Goal: Task Accomplishment & Management: Manage account settings

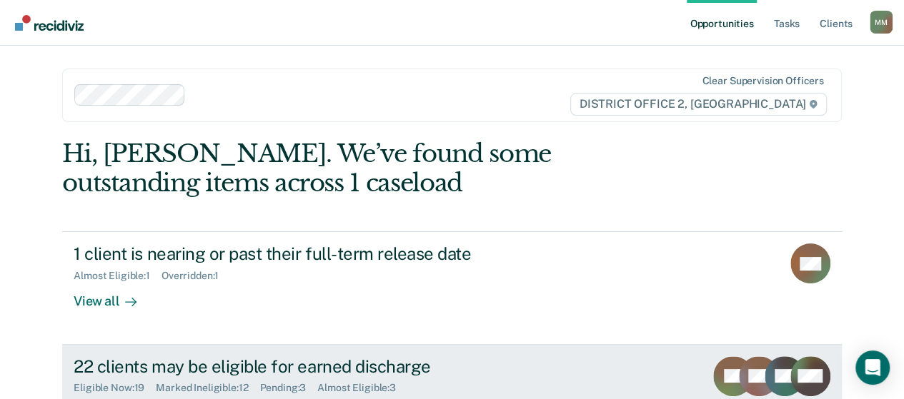
click at [334, 373] on div "22 clients may be eligible for earned discharge" at bounding box center [325, 367] width 502 height 21
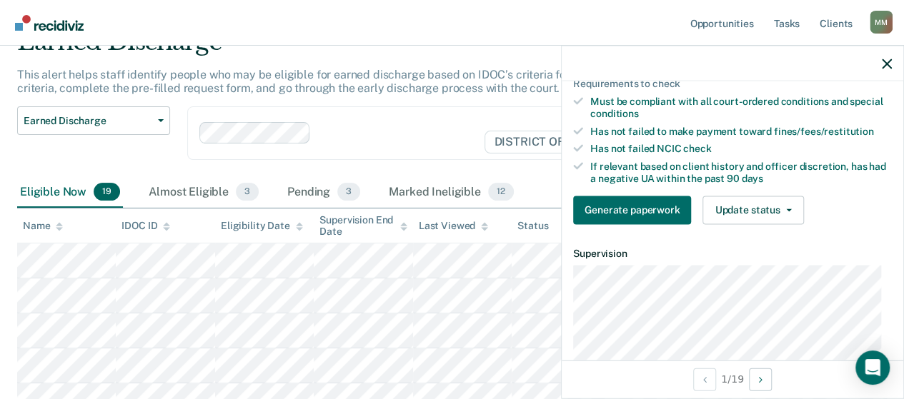
scroll to position [286, 0]
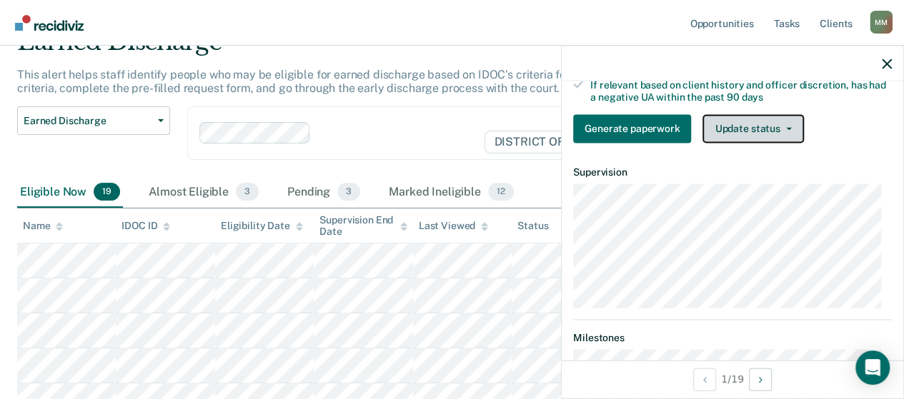
click at [757, 141] on button "Update status" at bounding box center [752, 128] width 101 height 29
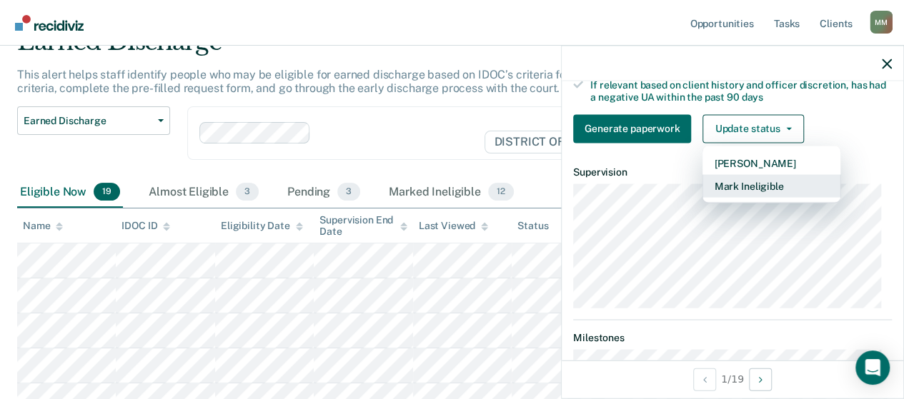
click at [776, 197] on button "Mark Ineligible" at bounding box center [771, 185] width 138 height 23
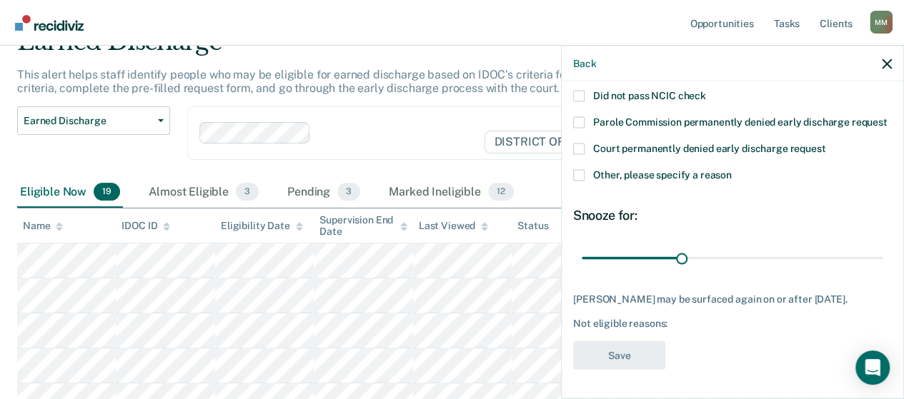
scroll to position [180, 0]
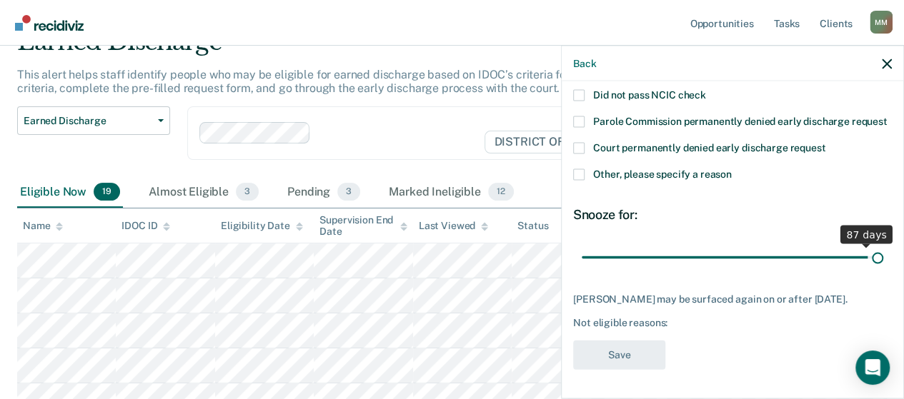
drag, startPoint x: 677, startPoint y: 255, endPoint x: 914, endPoint y: 244, distance: 236.8
type input "90"
click at [883, 245] on input "range" at bounding box center [733, 257] width 302 height 25
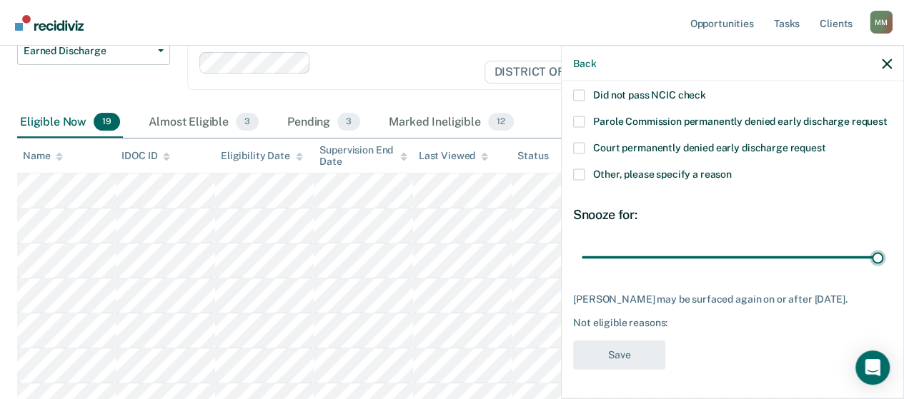
scroll to position [143, 0]
click at [579, 178] on span at bounding box center [578, 174] width 11 height 11
click at [732, 169] on input "Other, please specify a reason" at bounding box center [732, 169] width 0 height 0
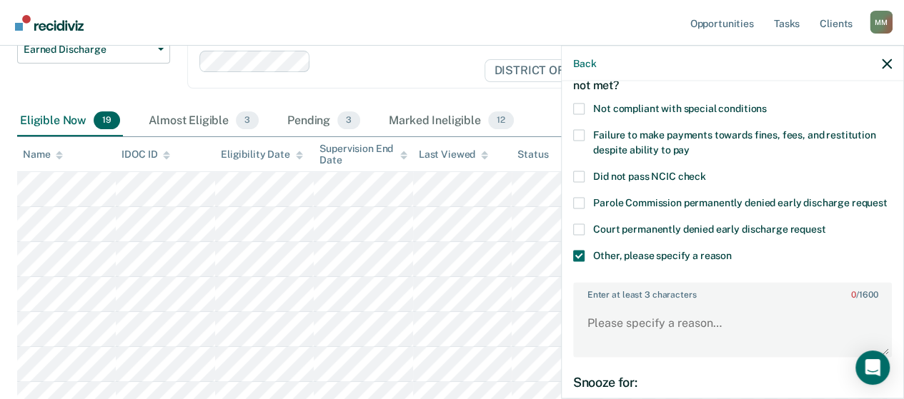
scroll to position [109, 0]
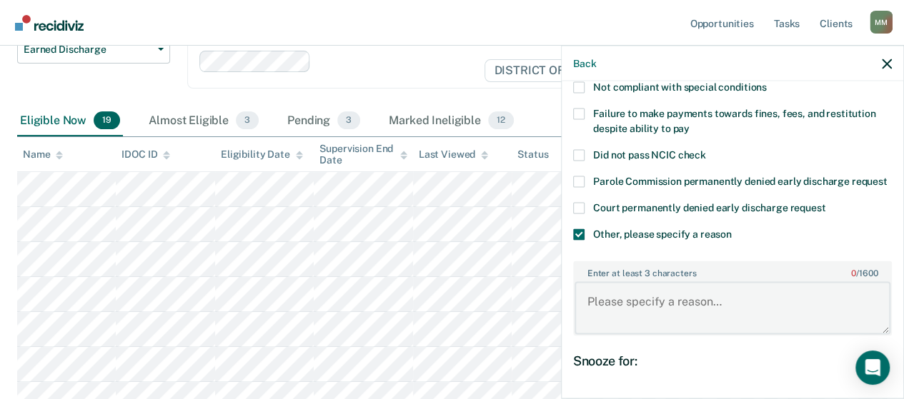
click at [632, 308] on textarea "Enter at least 3 characters 0 / 1600" at bounding box center [733, 308] width 316 height 53
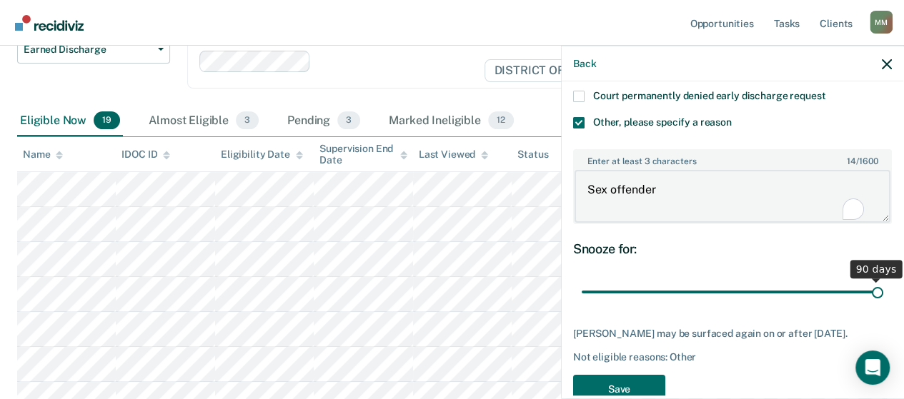
scroll to position [252, 0]
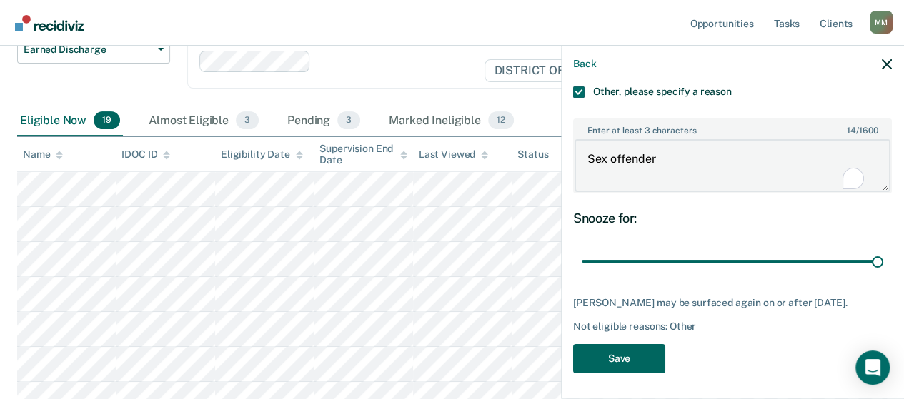
type textarea "Sex offender"
click at [630, 371] on button "Save" at bounding box center [619, 358] width 92 height 29
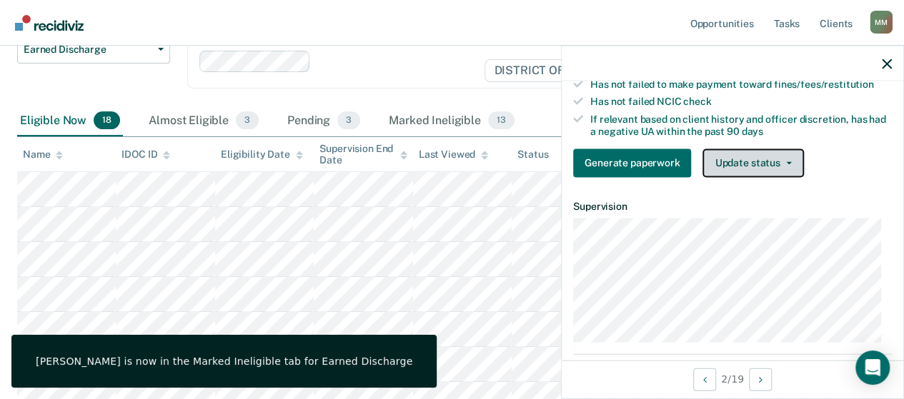
click at [750, 169] on button "Update status" at bounding box center [752, 163] width 101 height 29
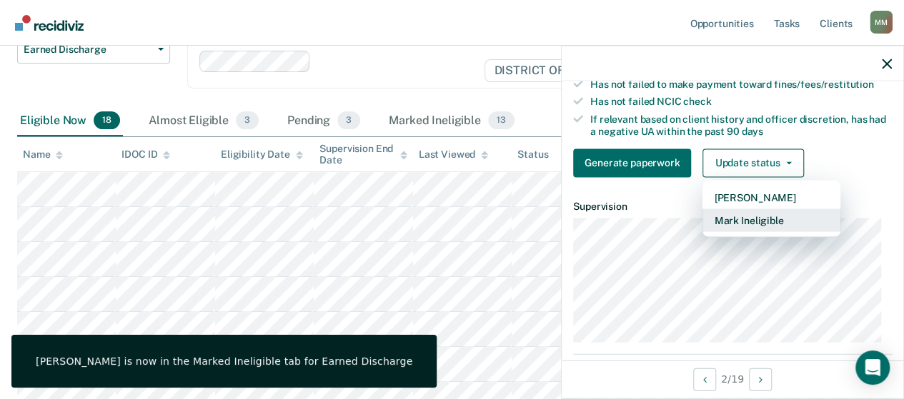
click at [760, 229] on button "Mark Ineligible" at bounding box center [771, 220] width 138 height 23
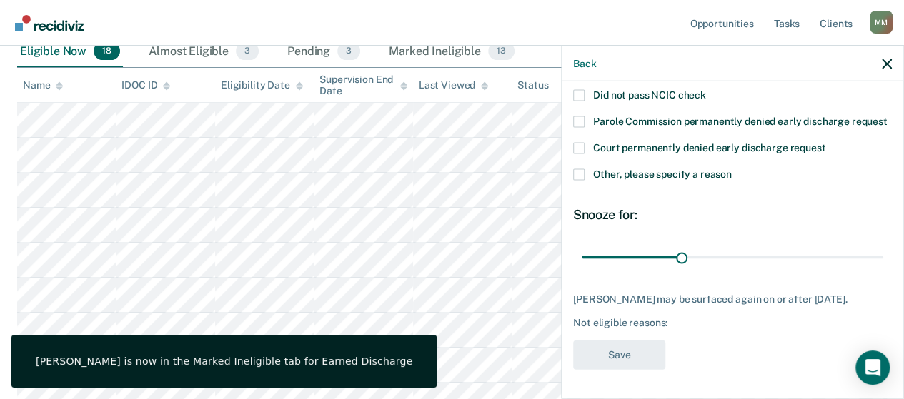
scroll to position [286, 0]
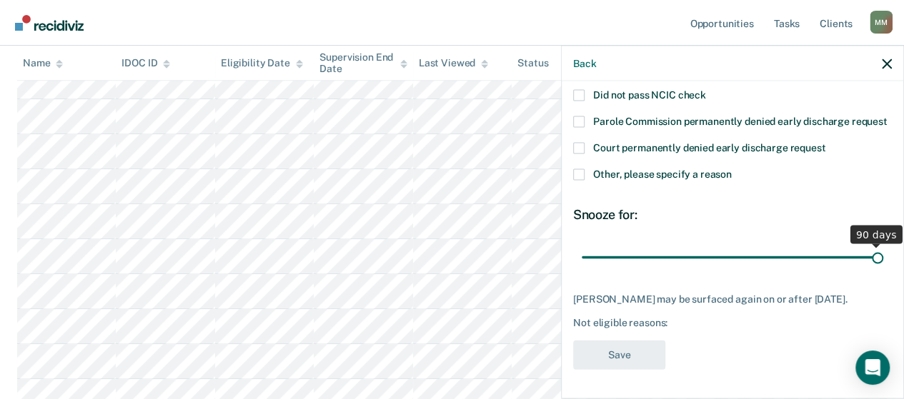
drag, startPoint x: 684, startPoint y: 257, endPoint x: 914, endPoint y: 274, distance: 230.7
type input "90"
click at [883, 270] on input "range" at bounding box center [733, 257] width 302 height 25
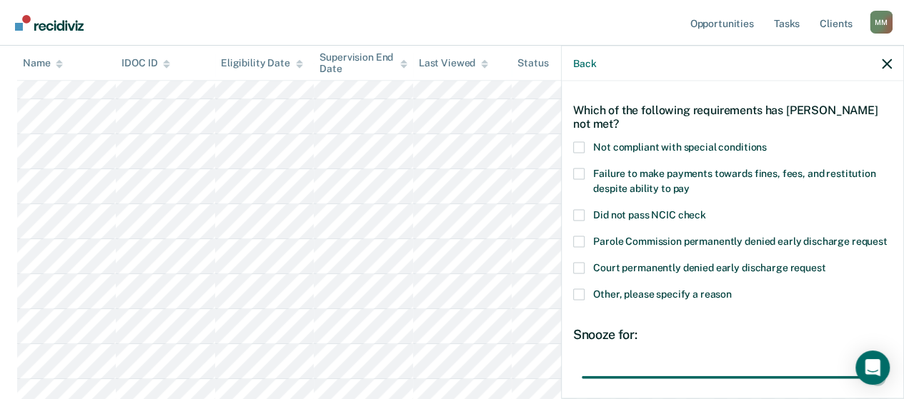
scroll to position [71, 0]
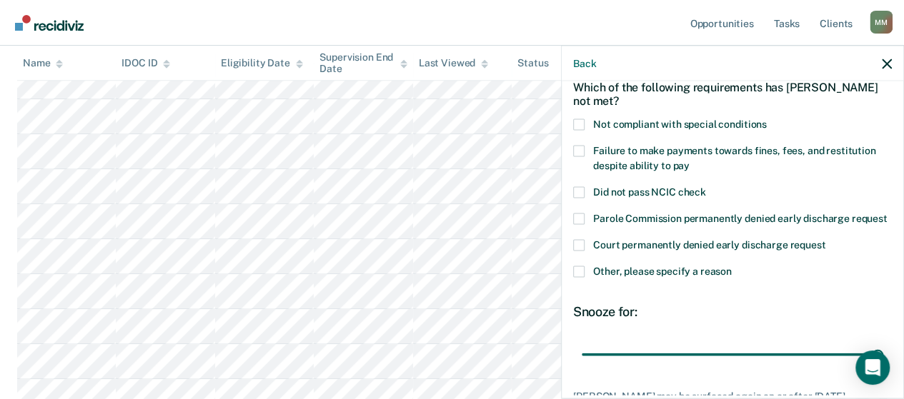
click at [580, 278] on span at bounding box center [578, 272] width 11 height 11
click at [732, 267] on input "Other, please specify a reason" at bounding box center [732, 267] width 0 height 0
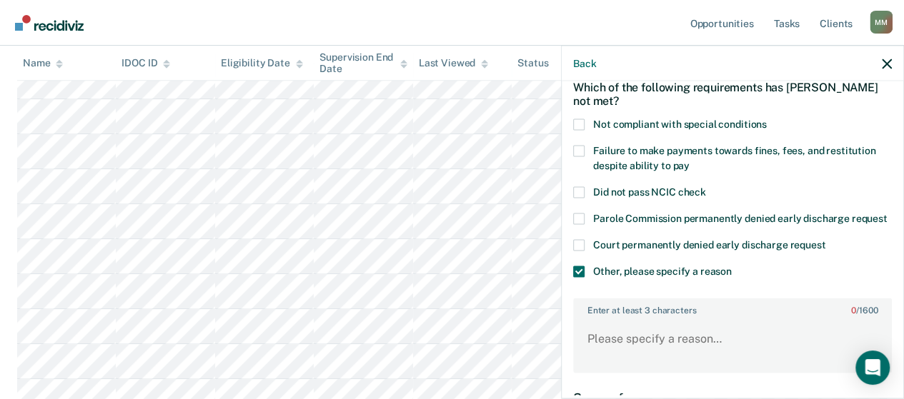
scroll to position [214, 0]
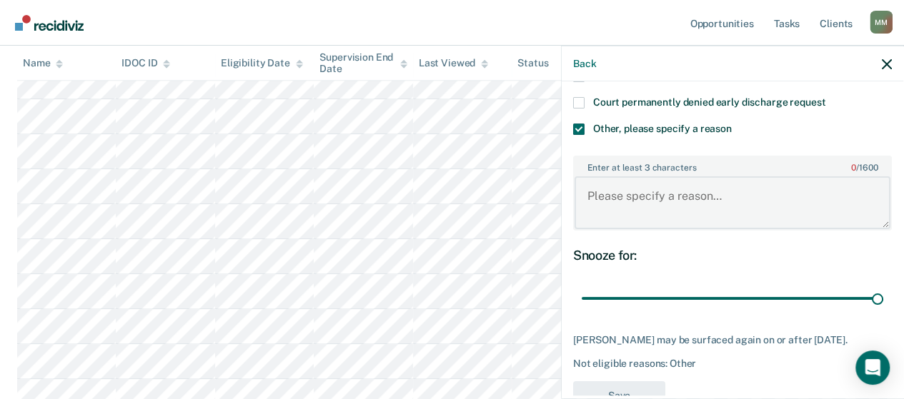
click at [640, 224] on textarea "Enter at least 3 characters 0 / 1600" at bounding box center [733, 202] width 316 height 53
type textarea "H"
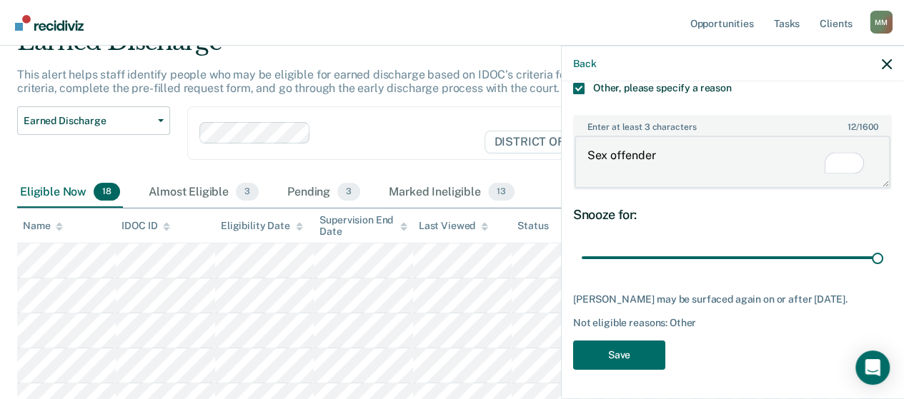
scroll to position [0, 0]
type textarea "Sex offender"
click at [649, 341] on button "Save" at bounding box center [619, 355] width 92 height 29
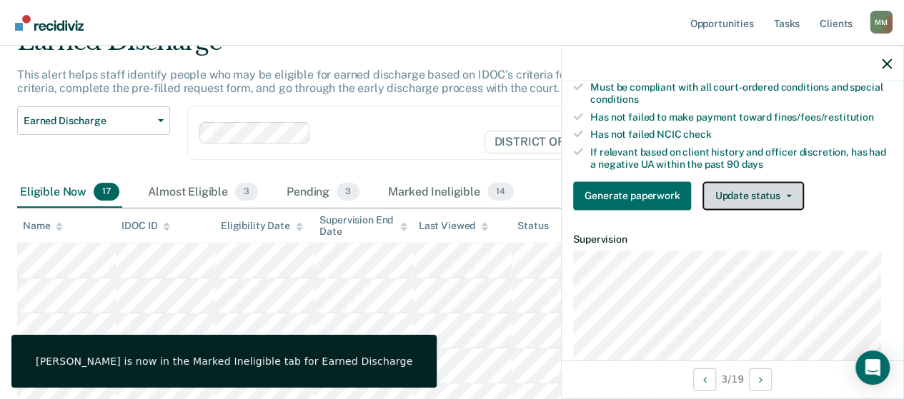
click at [749, 208] on button "Update status" at bounding box center [752, 196] width 101 height 29
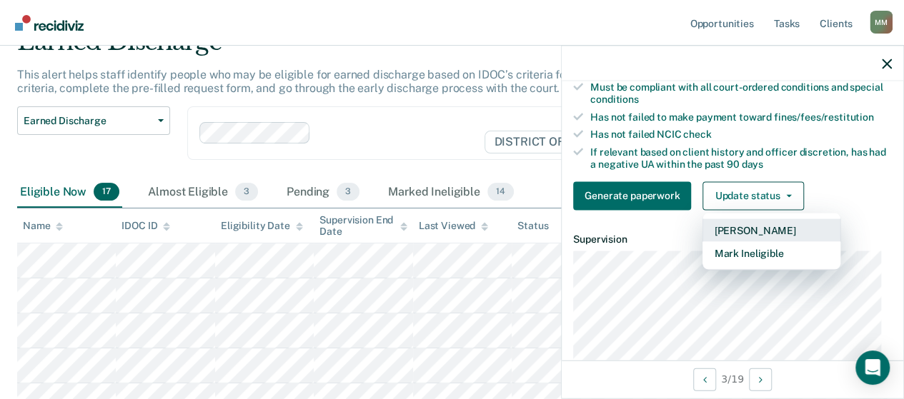
click at [752, 237] on button "[PERSON_NAME]" at bounding box center [771, 230] width 138 height 23
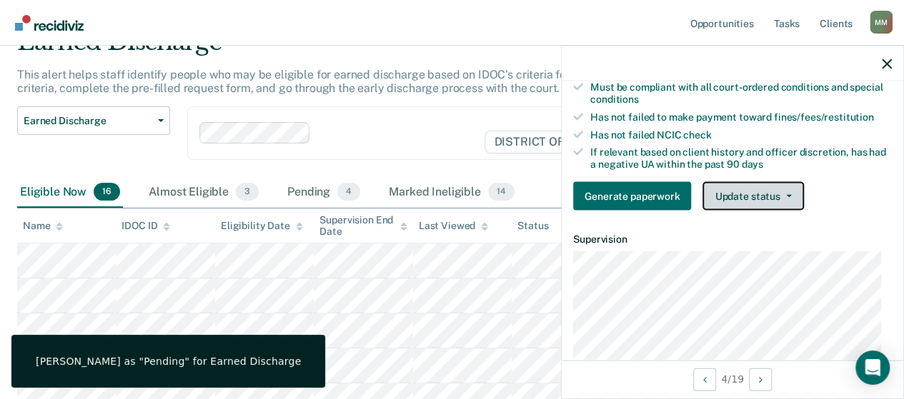
click at [720, 203] on button "Update status" at bounding box center [752, 196] width 101 height 29
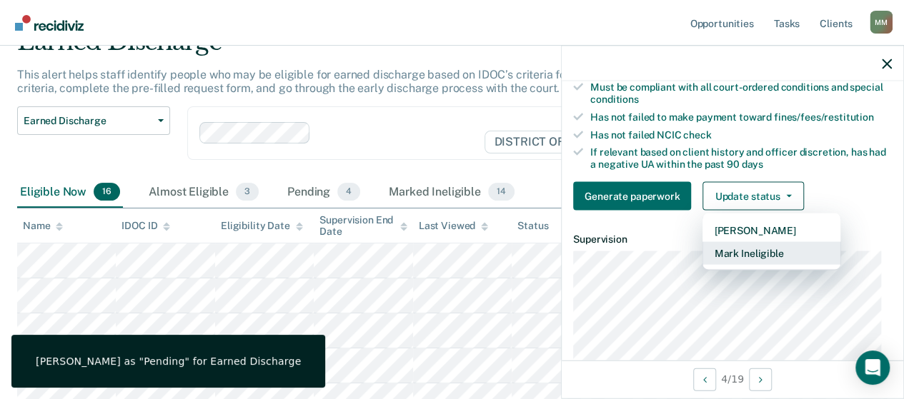
click at [740, 261] on button "Mark Ineligible" at bounding box center [771, 253] width 138 height 23
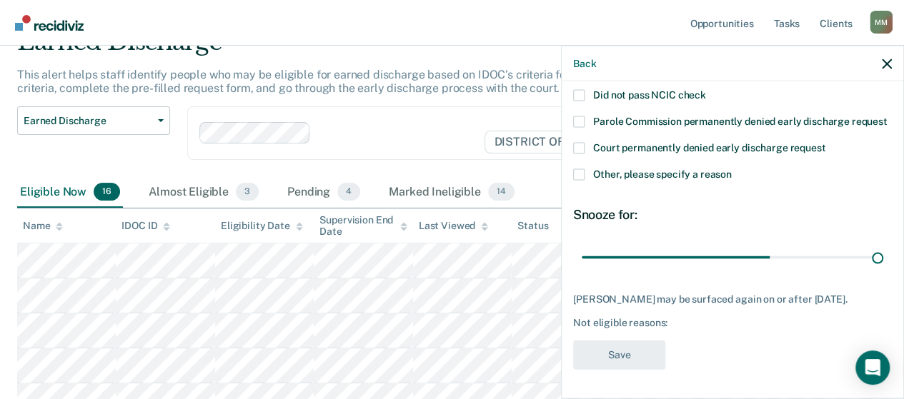
drag, startPoint x: 679, startPoint y: 248, endPoint x: 914, endPoint y: 245, distance: 235.1
type input "90"
click at [883, 245] on input "range" at bounding box center [733, 257] width 302 height 25
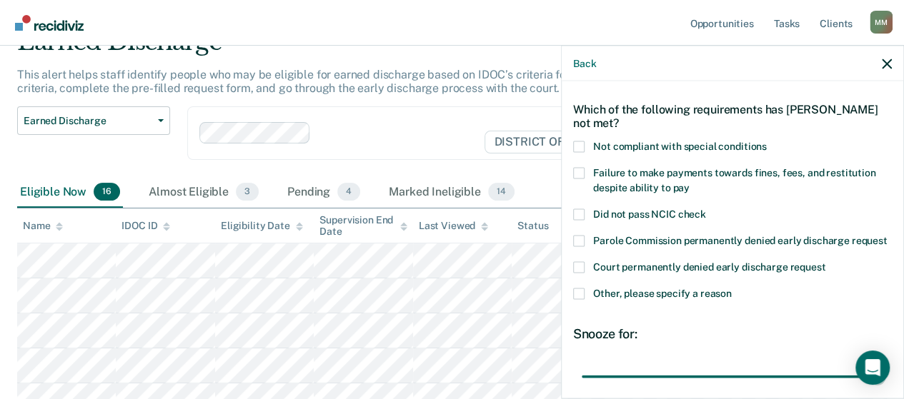
click at [582, 145] on span at bounding box center [578, 146] width 11 height 11
click at [767, 141] on input "Not compliant with special conditions" at bounding box center [767, 141] width 0 height 0
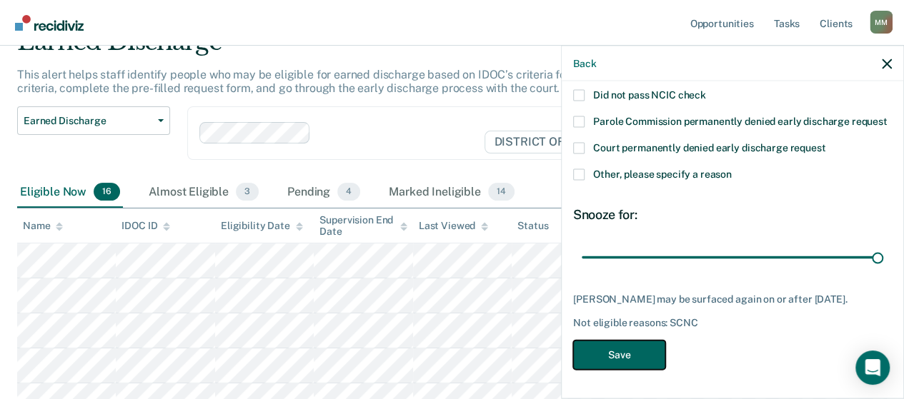
click at [606, 348] on button "Save" at bounding box center [619, 355] width 92 height 29
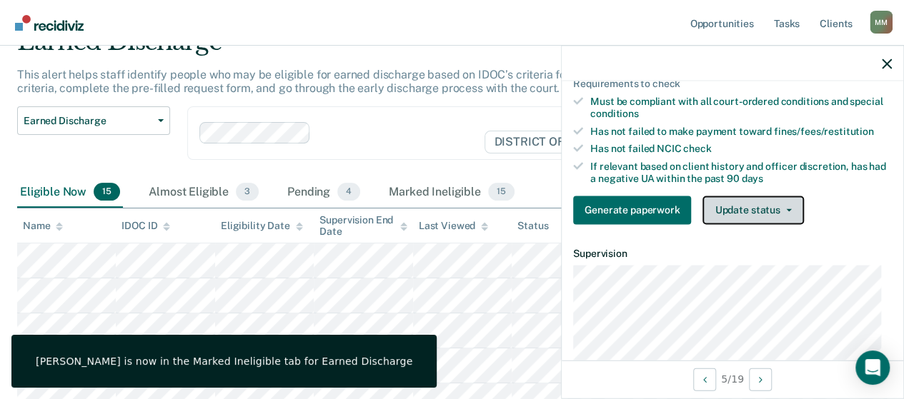
click at [738, 221] on button "Update status" at bounding box center [752, 210] width 101 height 29
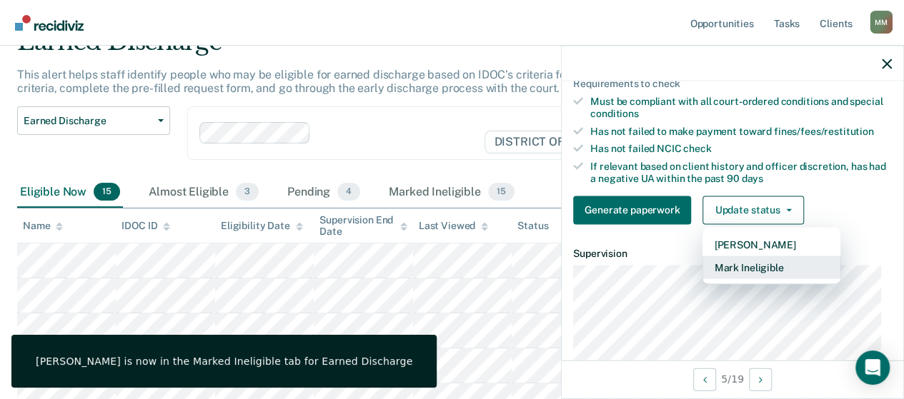
click at [747, 274] on button "Mark Ineligible" at bounding box center [771, 267] width 138 height 23
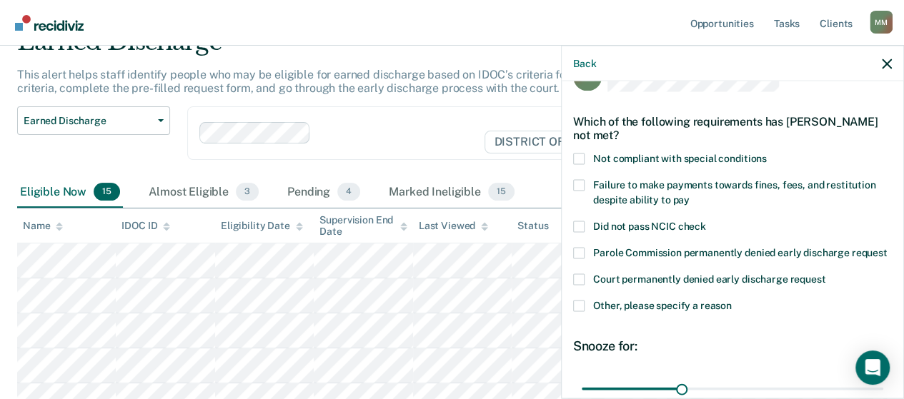
click at [573, 286] on span at bounding box center [578, 279] width 11 height 11
click at [825, 274] on input "Court permanently denied early discharge request" at bounding box center [825, 274] width 0 height 0
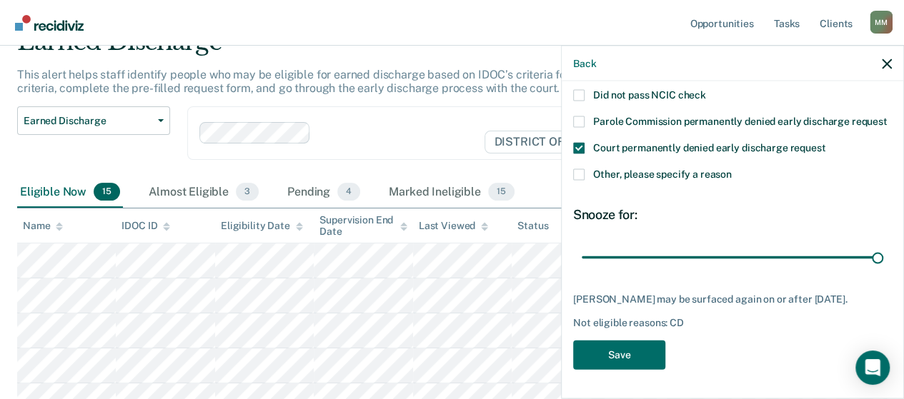
drag, startPoint x: 682, startPoint y: 261, endPoint x: 879, endPoint y: 304, distance: 201.1
type input "90"
click at [883, 270] on input "range" at bounding box center [733, 257] width 302 height 25
click at [620, 364] on button "Save" at bounding box center [619, 355] width 92 height 29
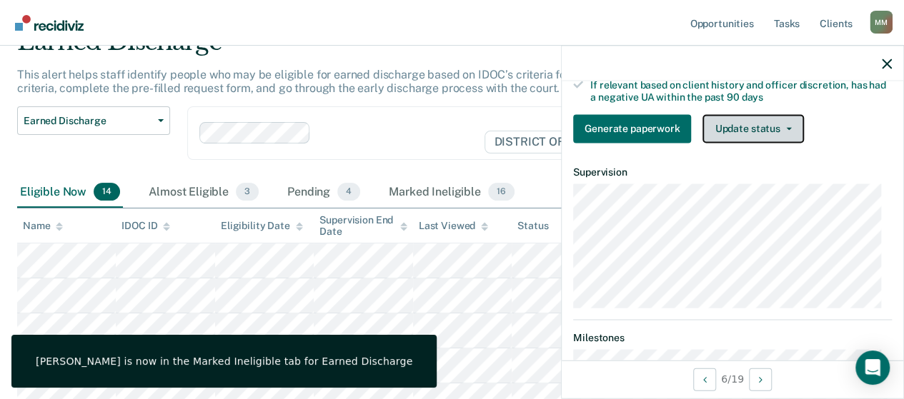
click at [755, 143] on button "Update status" at bounding box center [752, 128] width 101 height 29
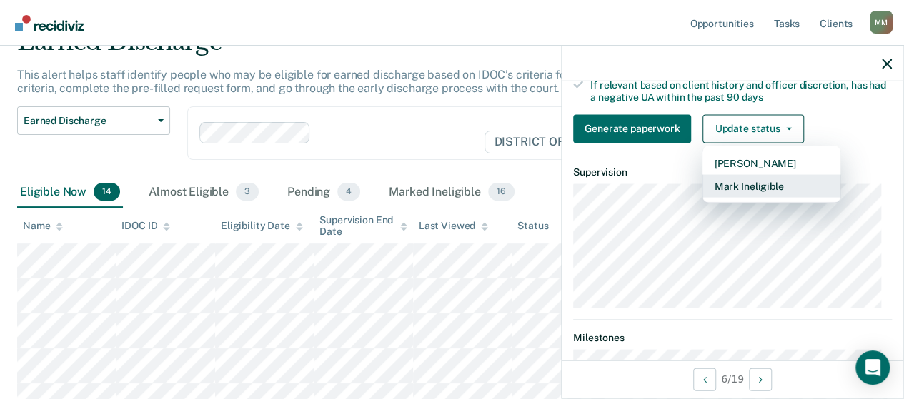
click at [758, 194] on button "Mark Ineligible" at bounding box center [771, 185] width 138 height 23
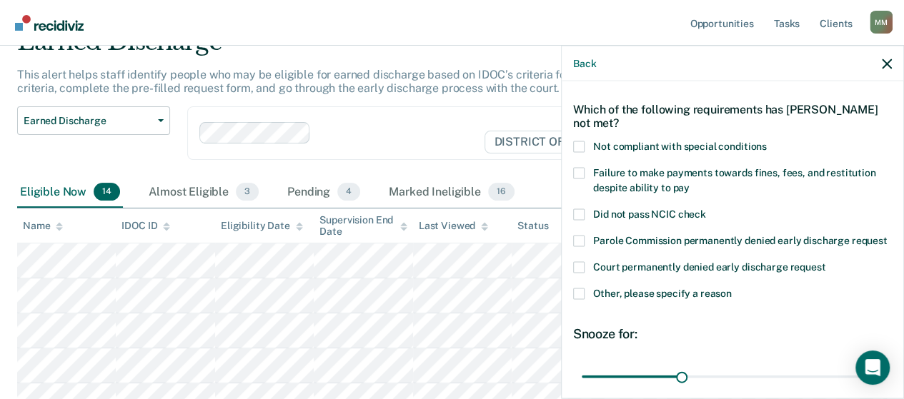
click at [584, 136] on div "Which of the following requirements has [PERSON_NAME] not met?" at bounding box center [732, 116] width 319 height 50
click at [577, 144] on span at bounding box center [578, 146] width 11 height 11
click at [767, 141] on input "Not compliant with special conditions" at bounding box center [767, 141] width 0 height 0
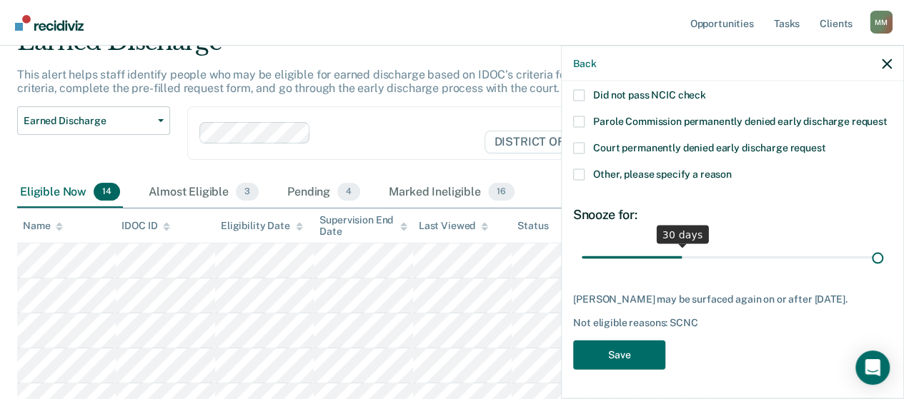
drag, startPoint x: 681, startPoint y: 249, endPoint x: 914, endPoint y: 237, distance: 233.3
type input "90"
click at [883, 245] on input "range" at bounding box center [733, 257] width 302 height 25
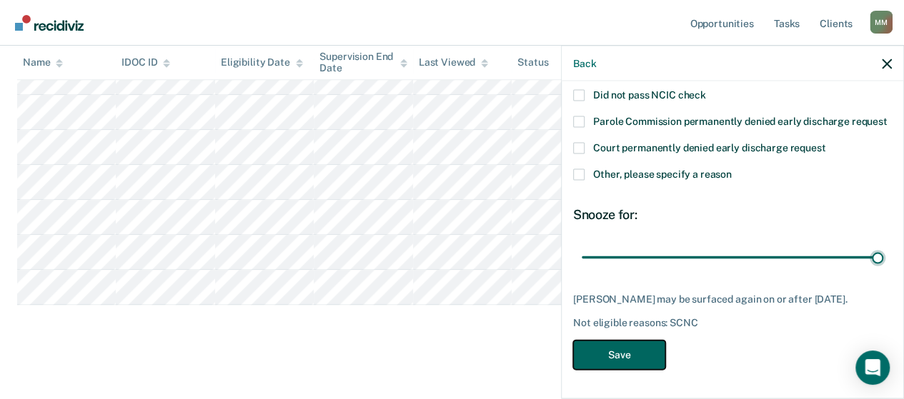
click at [633, 352] on button "Save" at bounding box center [619, 355] width 92 height 29
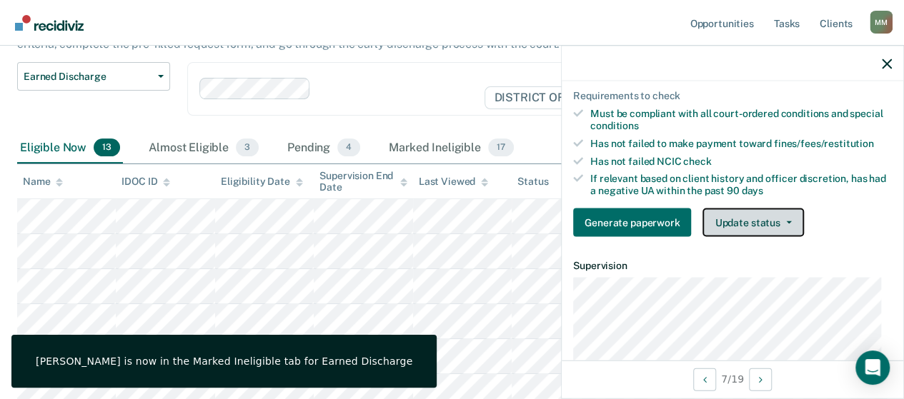
click at [720, 229] on button "Update status" at bounding box center [752, 223] width 101 height 29
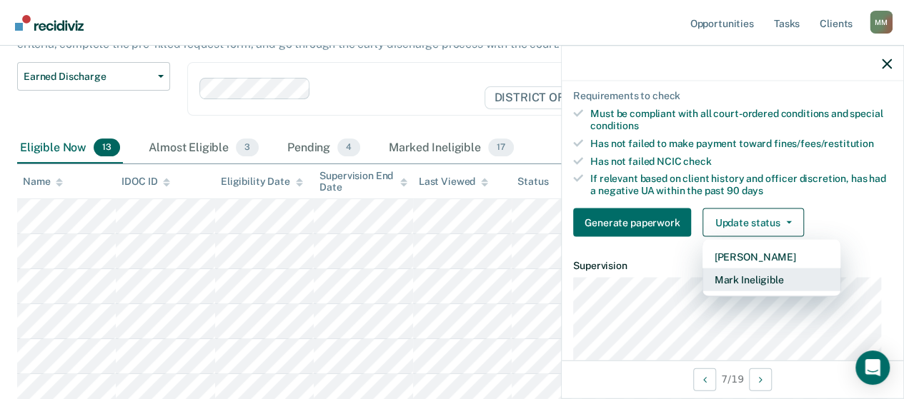
click at [737, 281] on button "Mark Ineligible" at bounding box center [771, 280] width 138 height 23
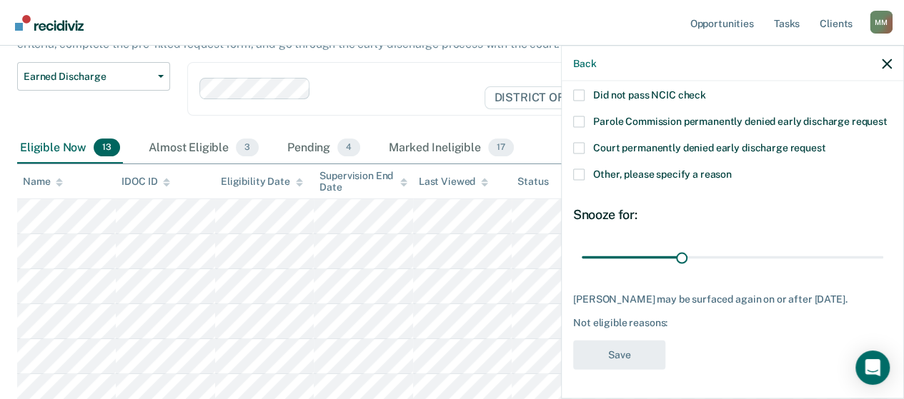
click at [577, 181] on span at bounding box center [578, 174] width 11 height 11
click at [732, 169] on input "Other, please specify a reason" at bounding box center [732, 169] width 0 height 0
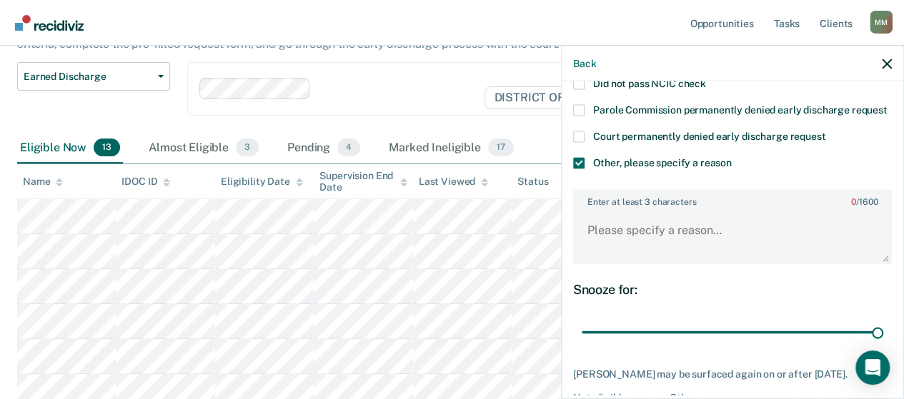
drag, startPoint x: 679, startPoint y: 345, endPoint x: 891, endPoint y: 354, distance: 212.4
type input "90"
click at [883, 345] on input "range" at bounding box center [733, 332] width 302 height 25
click at [725, 259] on textarea "Enter at least 3 characters 0 / 1600" at bounding box center [733, 236] width 316 height 53
type textarea "s"
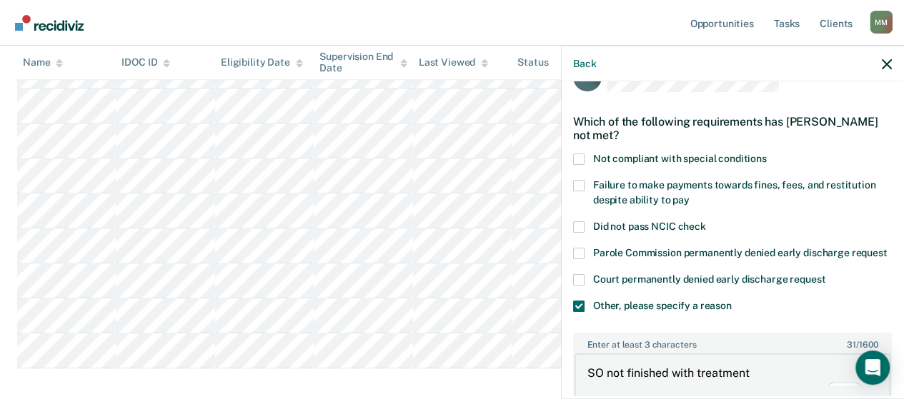
scroll to position [194, 0]
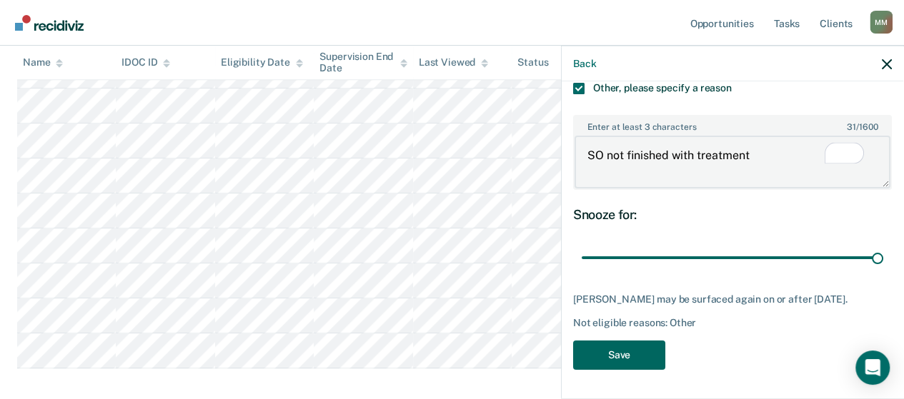
type textarea "SO not finished with treatment"
click at [653, 341] on button "Save" at bounding box center [619, 355] width 92 height 29
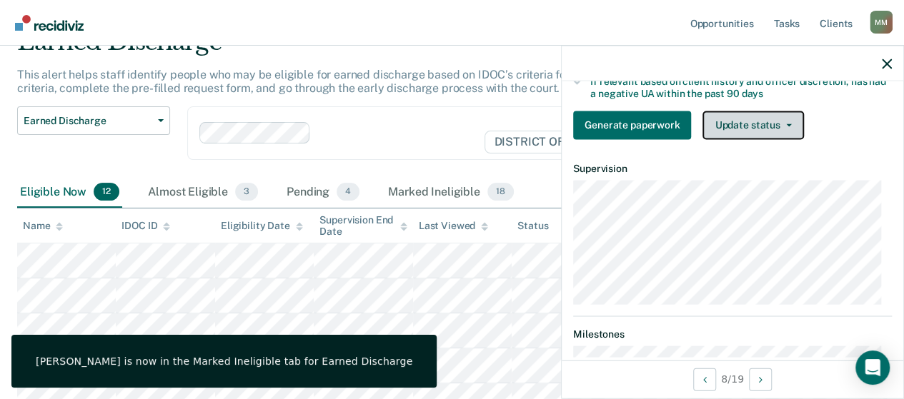
click at [771, 135] on button "Update status" at bounding box center [752, 125] width 101 height 29
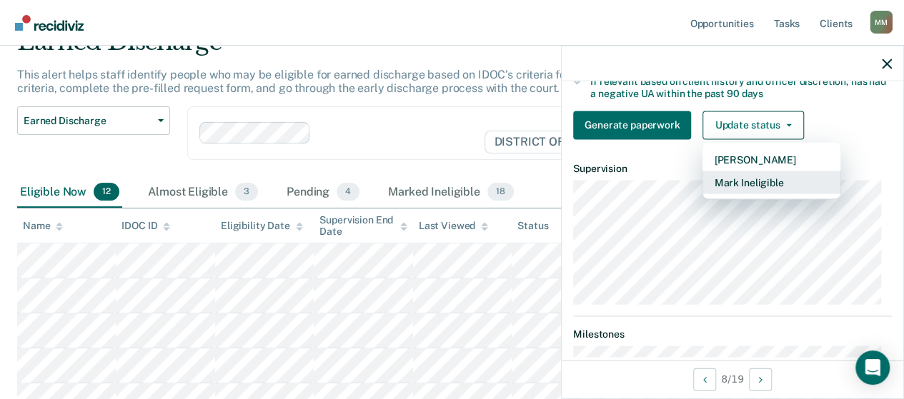
click at [763, 186] on button "Mark Ineligible" at bounding box center [771, 182] width 138 height 23
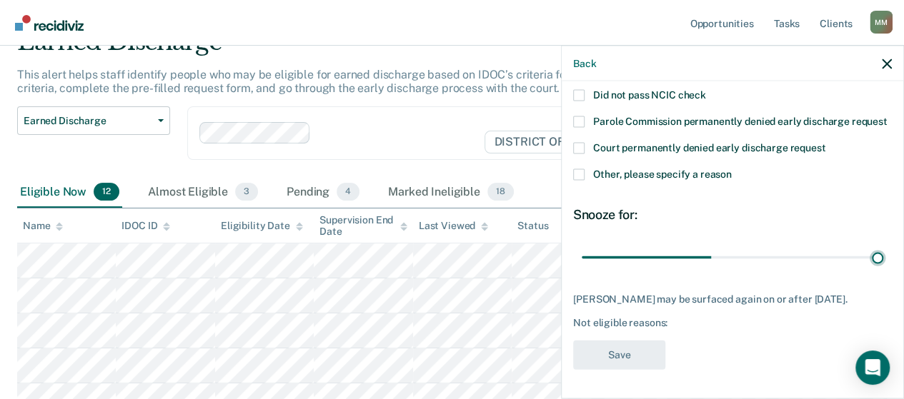
drag, startPoint x: 680, startPoint y: 247, endPoint x: 914, endPoint y: 240, distance: 233.8
type input "90"
click at [883, 245] on input "range" at bounding box center [733, 257] width 302 height 25
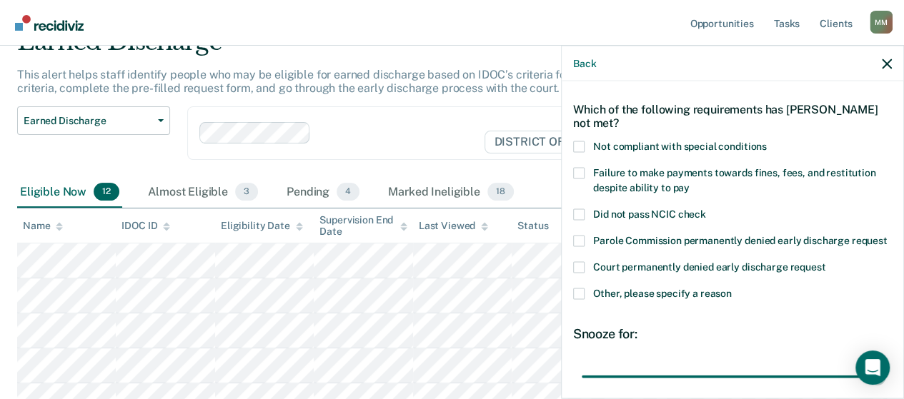
click at [577, 300] on span at bounding box center [578, 294] width 11 height 11
click at [732, 289] on input "Other, please specify a reason" at bounding box center [732, 289] width 0 height 0
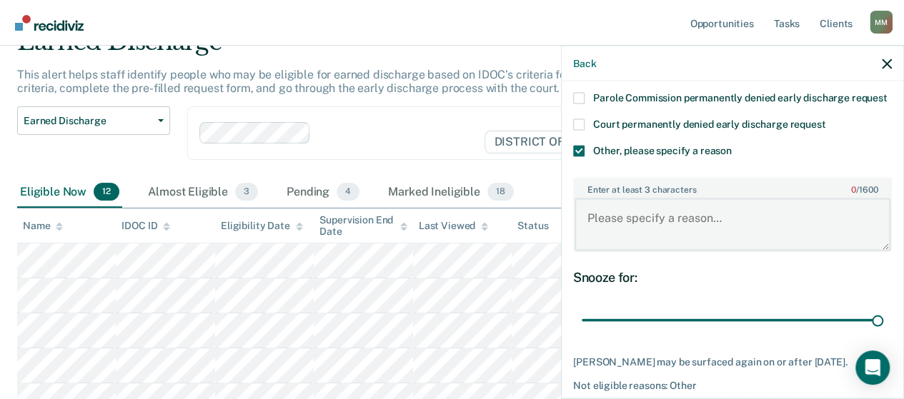
click at [660, 230] on textarea "Enter at least 3 characters 0 / 1600" at bounding box center [733, 224] width 316 height 53
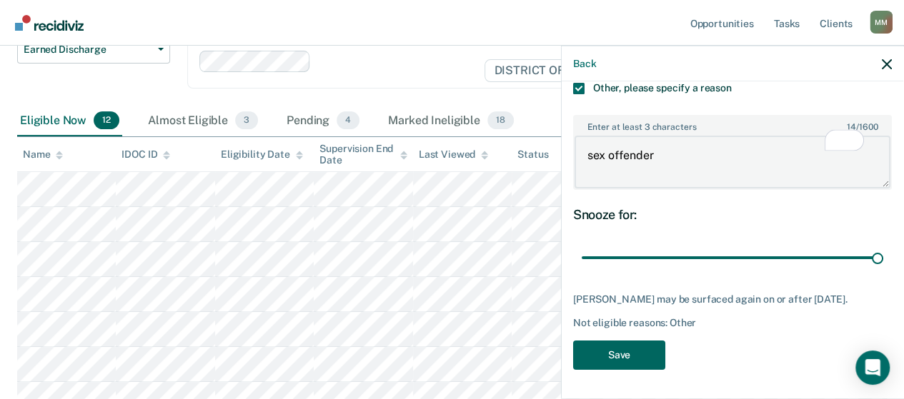
type textarea "sex offender"
click at [639, 341] on button "Save" at bounding box center [619, 355] width 92 height 29
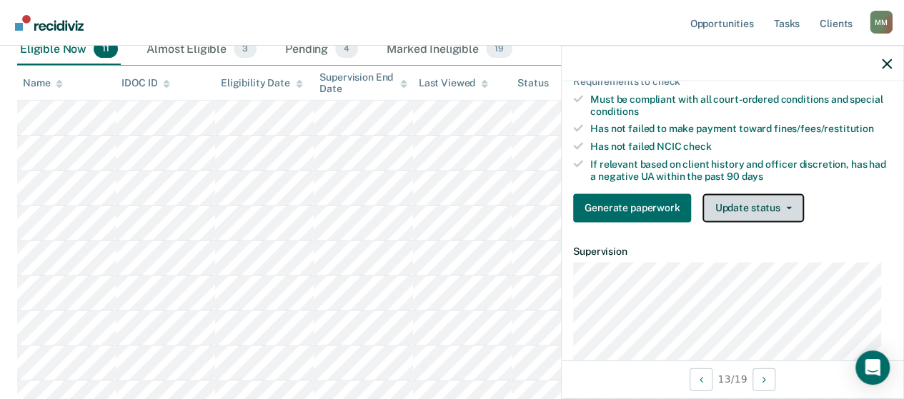
click at [733, 197] on button "Update status" at bounding box center [752, 208] width 101 height 29
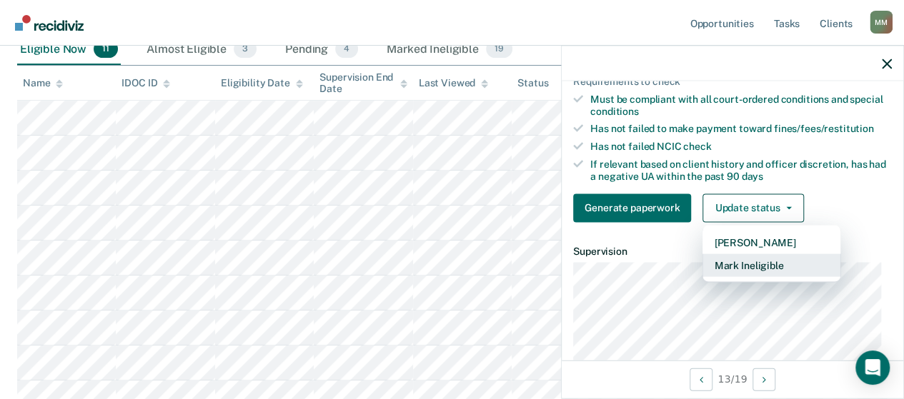
click at [740, 257] on button "Mark Ineligible" at bounding box center [771, 265] width 138 height 23
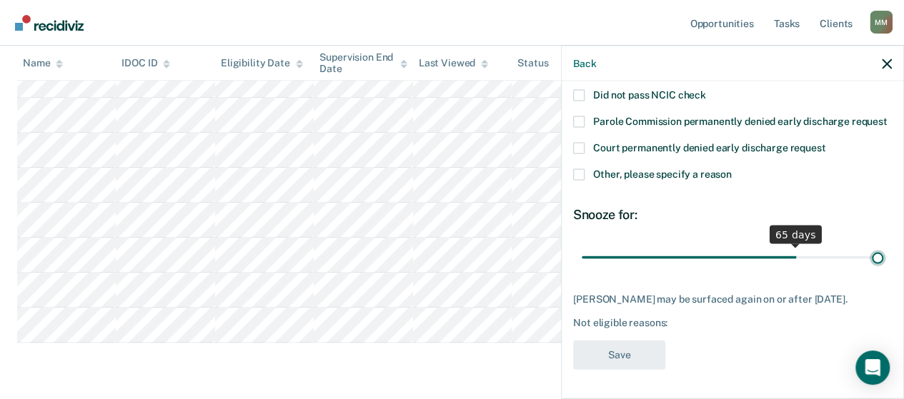
drag, startPoint x: 682, startPoint y: 257, endPoint x: 914, endPoint y: 245, distance: 232.5
type input "90"
click at [883, 245] on input "range" at bounding box center [733, 257] width 302 height 25
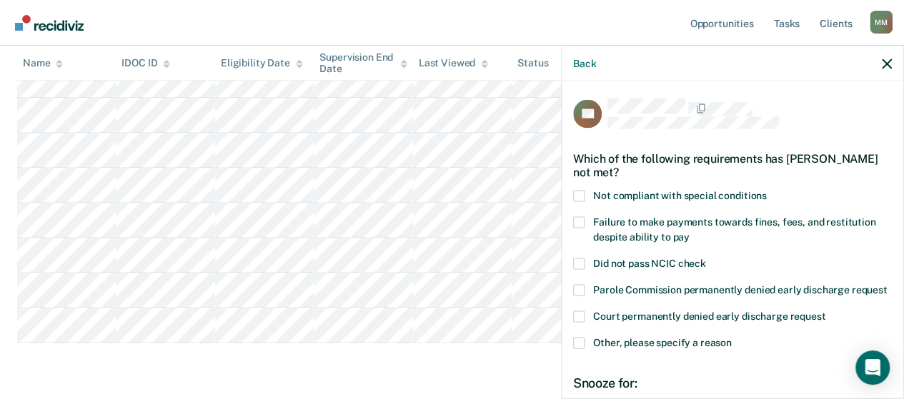
click at [581, 191] on span at bounding box center [578, 196] width 11 height 11
click at [767, 191] on input "Not compliant with special conditions" at bounding box center [767, 191] width 0 height 0
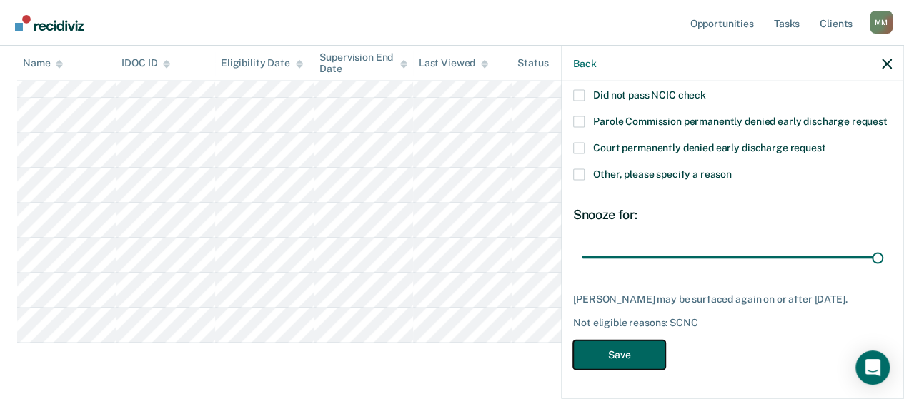
click at [640, 353] on button "Save" at bounding box center [619, 355] width 92 height 29
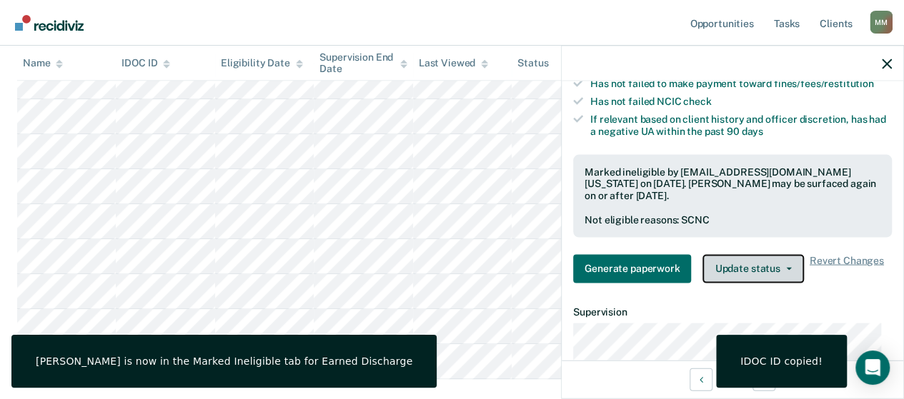
click at [745, 262] on button "Update status" at bounding box center [752, 268] width 101 height 29
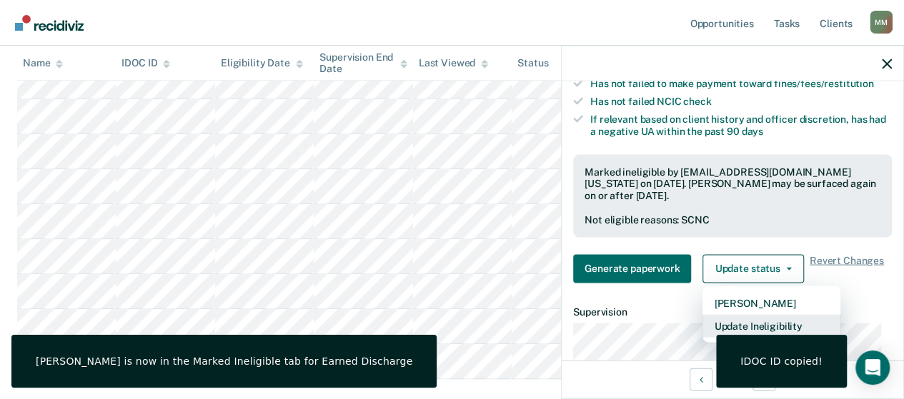
click at [760, 314] on button "Update Ineligibility" at bounding box center [771, 325] width 138 height 23
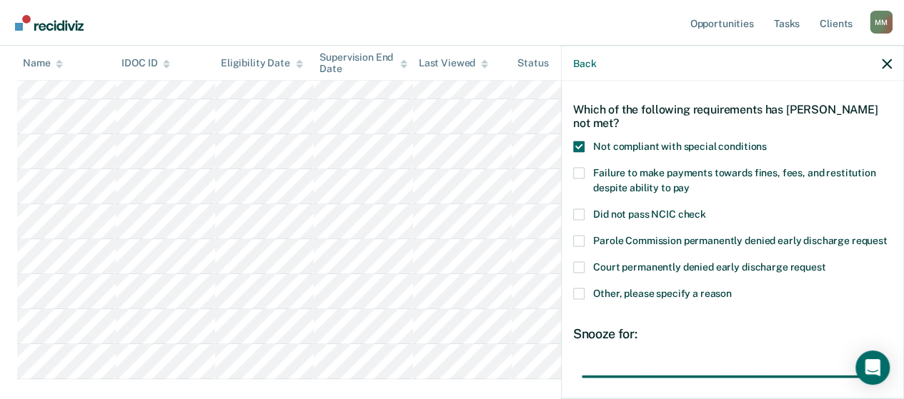
click at [579, 142] on span at bounding box center [578, 146] width 11 height 11
click at [767, 141] on input "Not compliant with special conditions" at bounding box center [767, 141] width 0 height 0
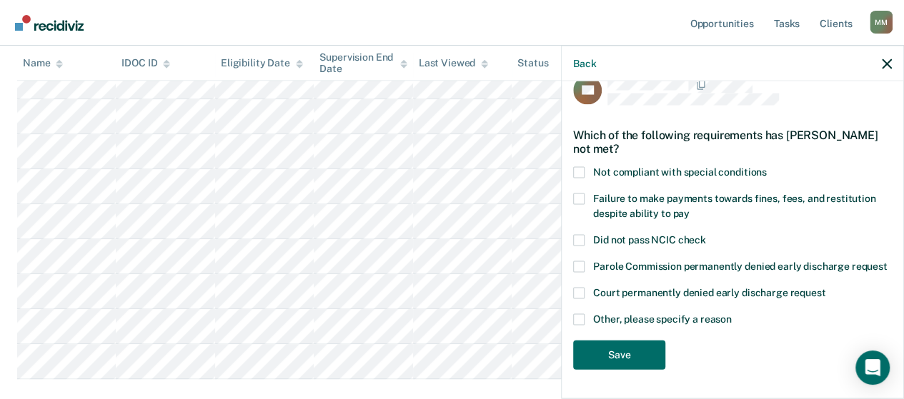
click at [575, 167] on span at bounding box center [578, 172] width 11 height 11
click at [767, 167] on input "Not compliant with special conditions" at bounding box center [767, 167] width 0 height 0
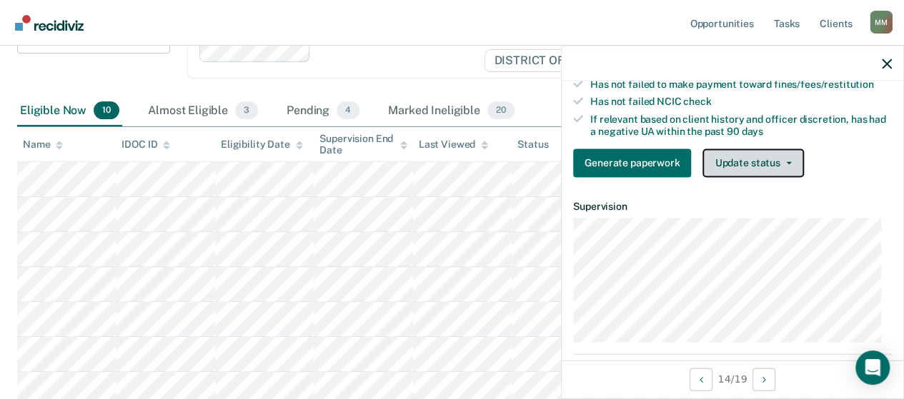
click at [740, 169] on button "Update status" at bounding box center [752, 163] width 101 height 29
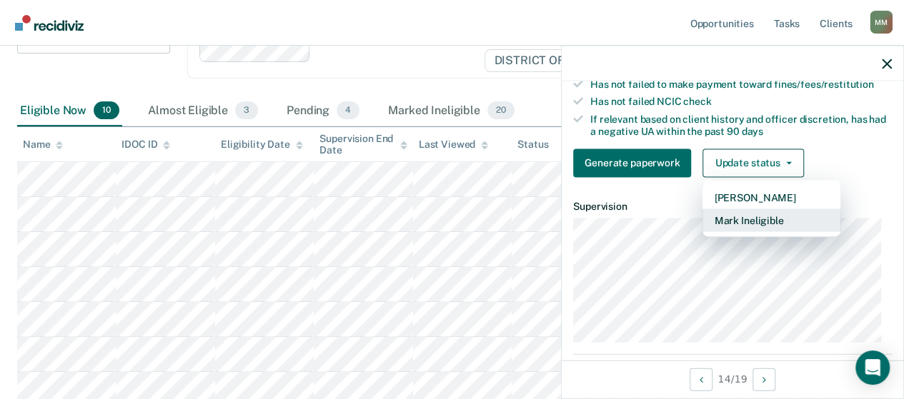
click at [758, 226] on button "Mark Ineligible" at bounding box center [771, 220] width 138 height 23
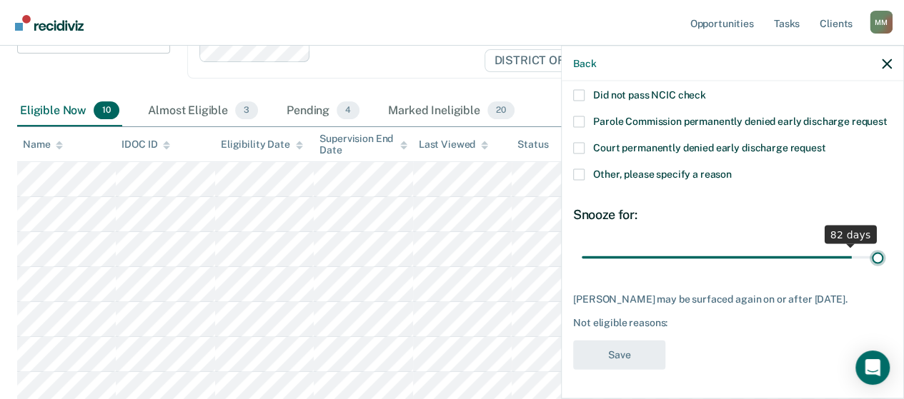
drag, startPoint x: 676, startPoint y: 262, endPoint x: 897, endPoint y: 267, distance: 220.8
type input "90"
click at [883, 267] on input "range" at bounding box center [733, 257] width 302 height 25
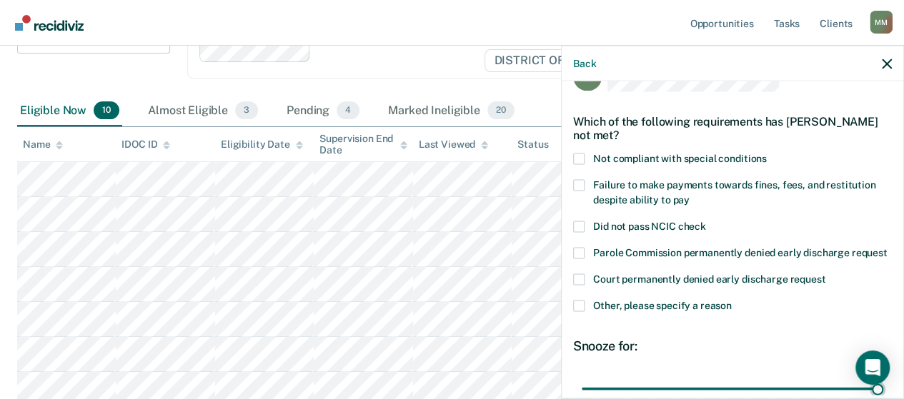
click at [580, 159] on span at bounding box center [578, 159] width 11 height 11
click at [767, 154] on input "Not compliant with special conditions" at bounding box center [767, 154] width 0 height 0
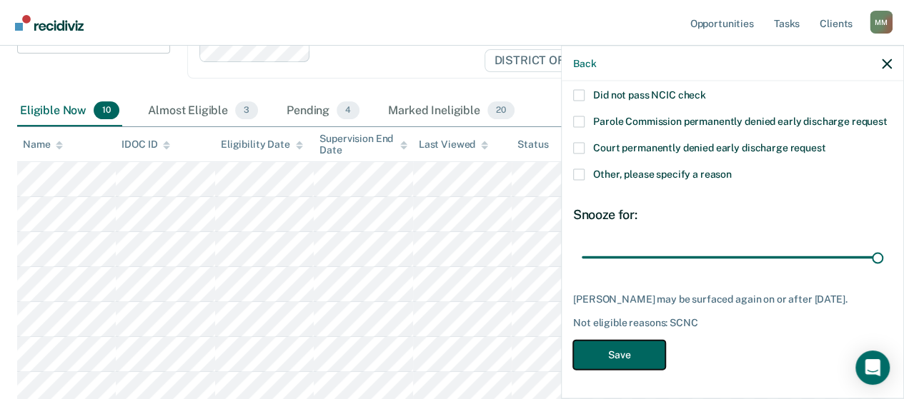
click at [632, 349] on button "Save" at bounding box center [619, 355] width 92 height 29
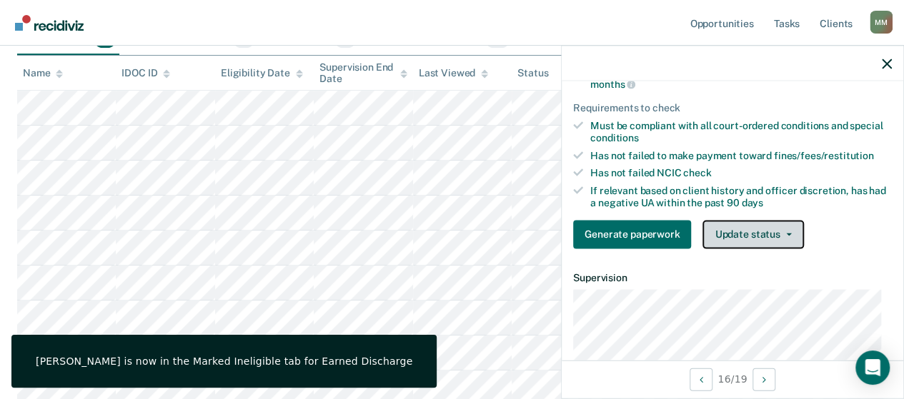
click at [717, 245] on button "Update status" at bounding box center [752, 234] width 101 height 29
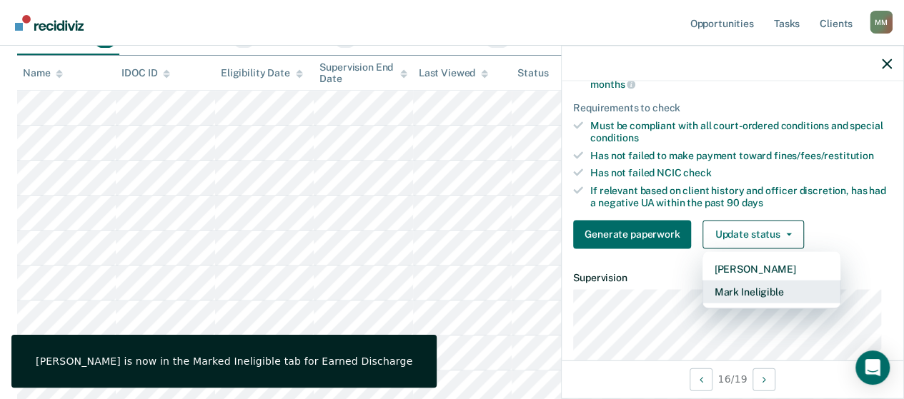
click at [737, 303] on button "Mark Ineligible" at bounding box center [771, 291] width 138 height 23
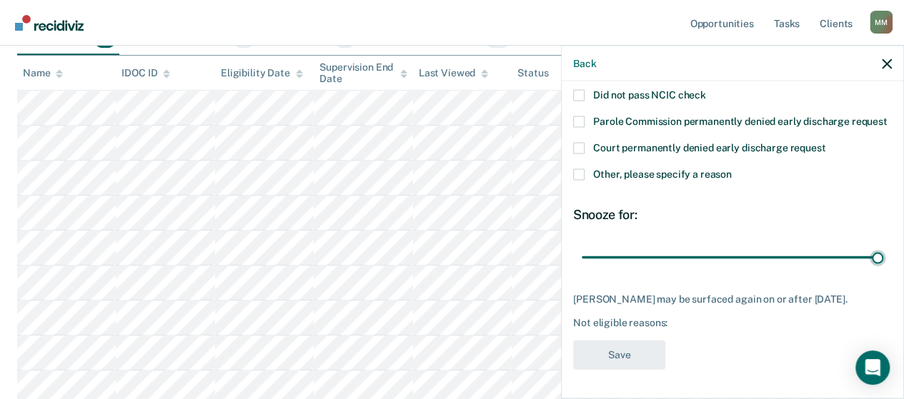
drag, startPoint x: 675, startPoint y: 261, endPoint x: 866, endPoint y: 274, distance: 192.0
type input "90"
click at [883, 270] on input "range" at bounding box center [733, 257] width 302 height 25
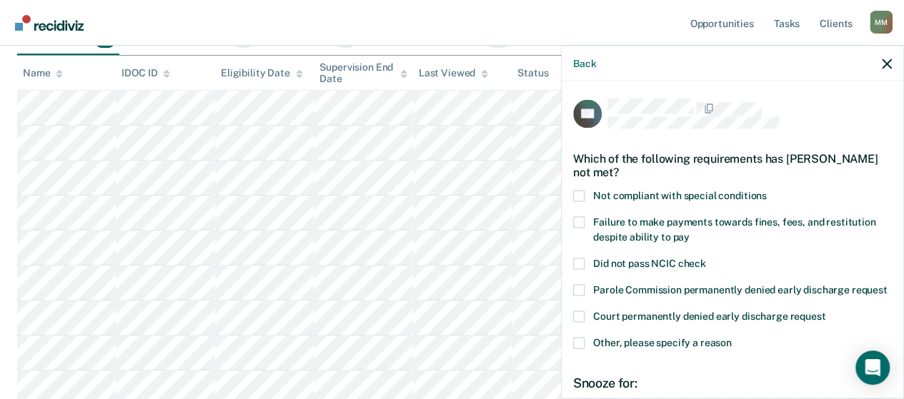
click at [576, 201] on label "Not compliant with special conditions" at bounding box center [732, 198] width 319 height 15
click at [767, 191] on input "Not compliant with special conditions" at bounding box center [767, 191] width 0 height 0
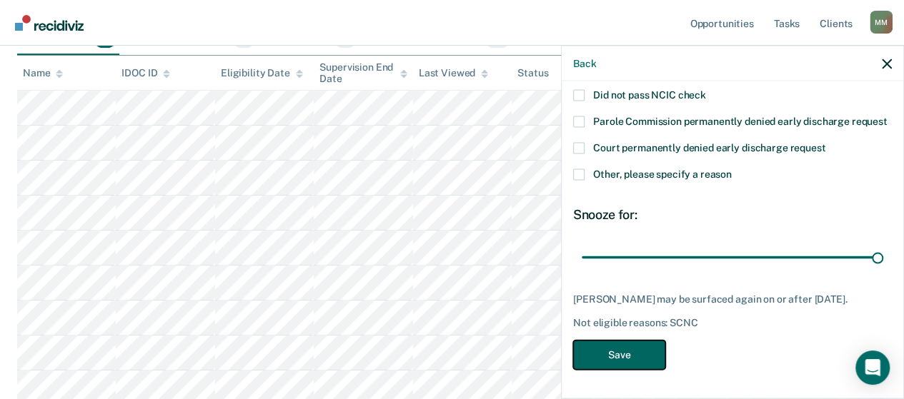
click at [609, 364] on button "Save" at bounding box center [619, 355] width 92 height 29
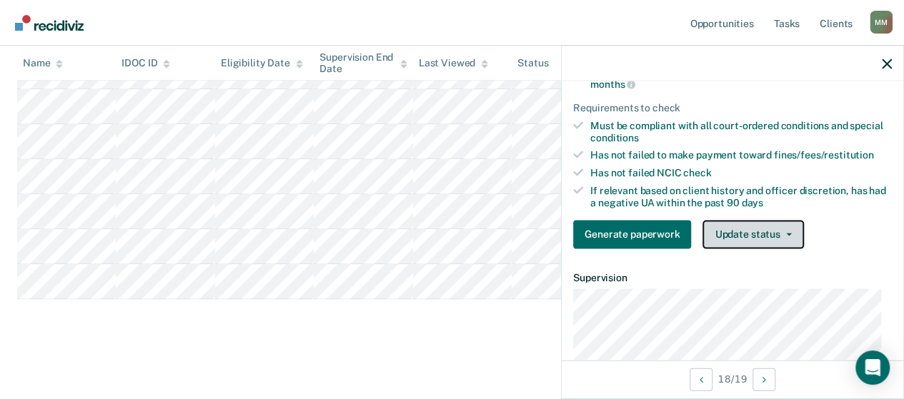
click at [733, 239] on button "Update status" at bounding box center [752, 234] width 101 height 29
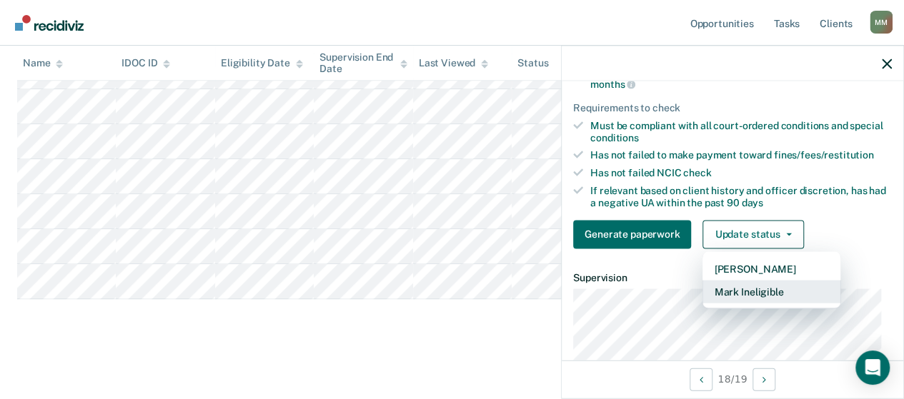
click at [732, 282] on button "Mark Ineligible" at bounding box center [771, 291] width 138 height 23
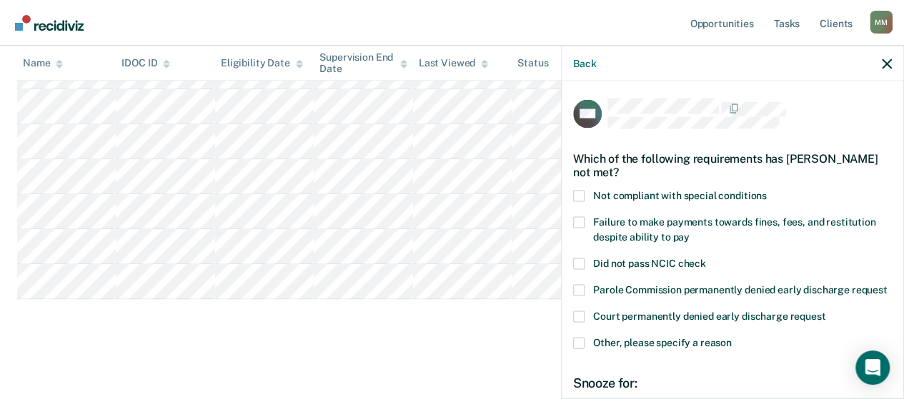
click at [584, 196] on label "Not compliant with special conditions" at bounding box center [732, 198] width 319 height 15
click at [767, 191] on input "Not compliant with special conditions" at bounding box center [767, 191] width 0 height 0
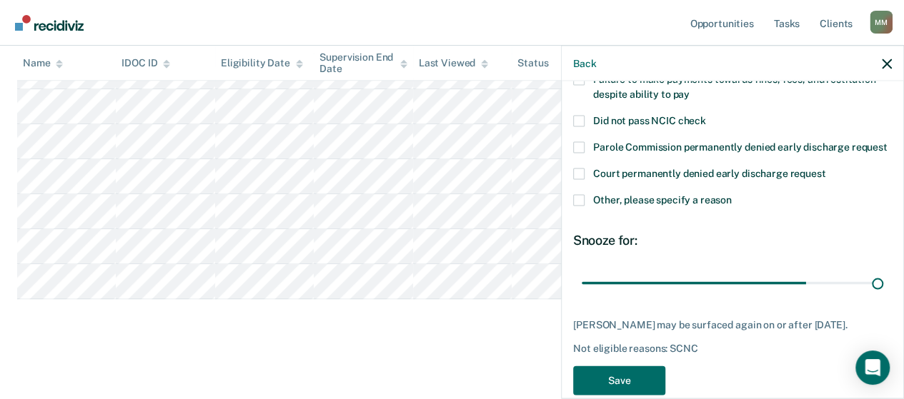
drag, startPoint x: 680, startPoint y: 298, endPoint x: 914, endPoint y: 305, distance: 233.8
type input "90"
click at [883, 296] on input "range" at bounding box center [733, 283] width 302 height 25
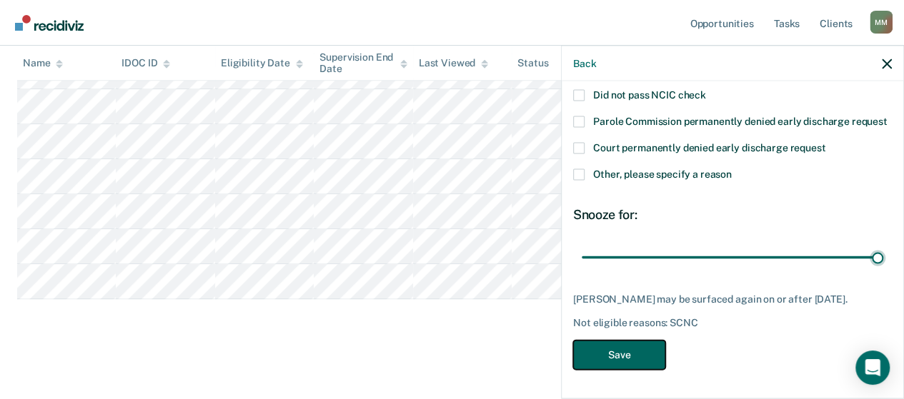
click at [633, 361] on button "Save" at bounding box center [619, 355] width 92 height 29
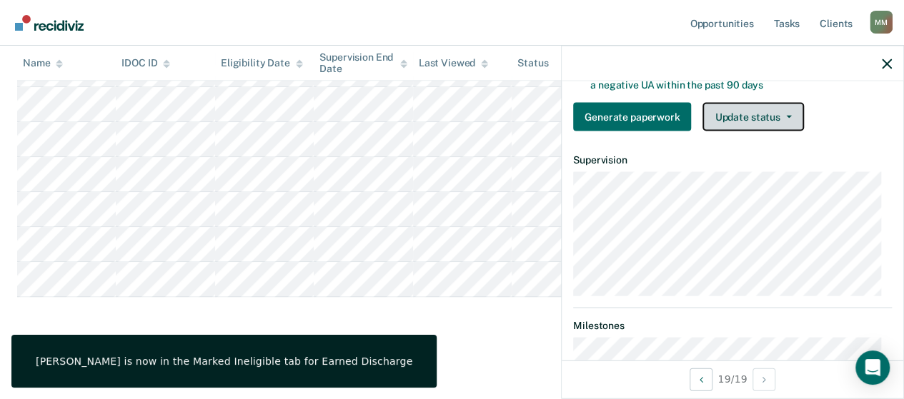
click at [752, 129] on button "Update status" at bounding box center [752, 117] width 101 height 29
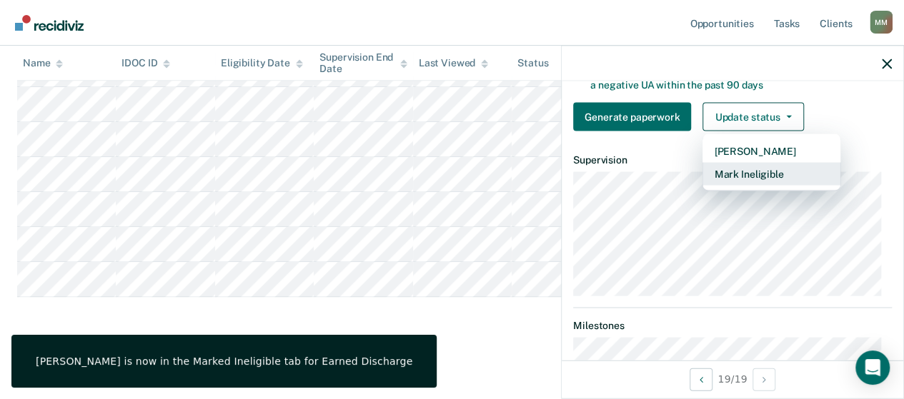
click at [762, 186] on button "Mark Ineligible" at bounding box center [771, 174] width 138 height 23
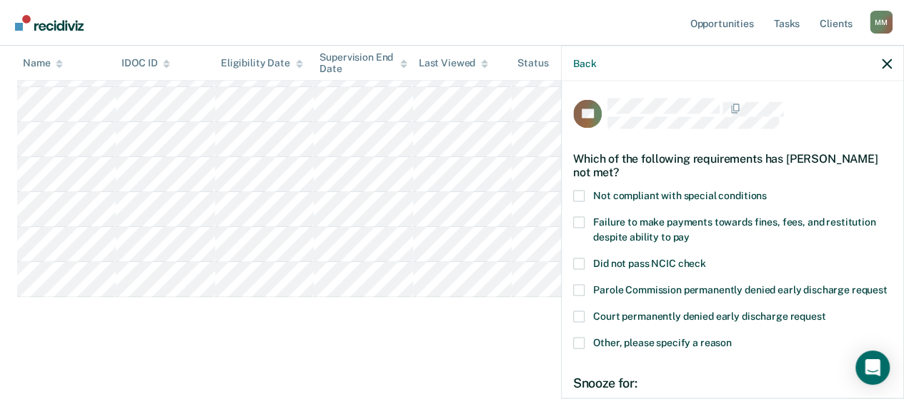
drag, startPoint x: 575, startPoint y: 194, endPoint x: 605, endPoint y: 208, distance: 33.9
click at [575, 194] on span at bounding box center [578, 196] width 11 height 11
click at [767, 191] on input "Not compliant with special conditions" at bounding box center [767, 191] width 0 height 0
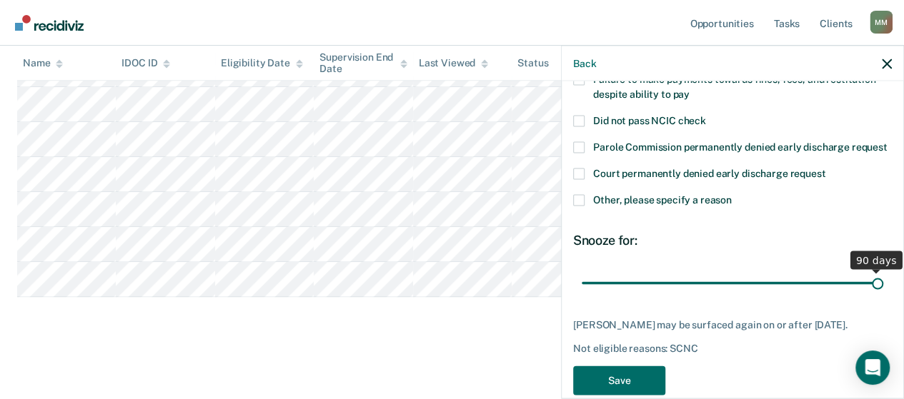
drag, startPoint x: 675, startPoint y: 295, endPoint x: 914, endPoint y: 290, distance: 239.4
type input "90"
click at [883, 290] on input "range" at bounding box center [733, 283] width 302 height 25
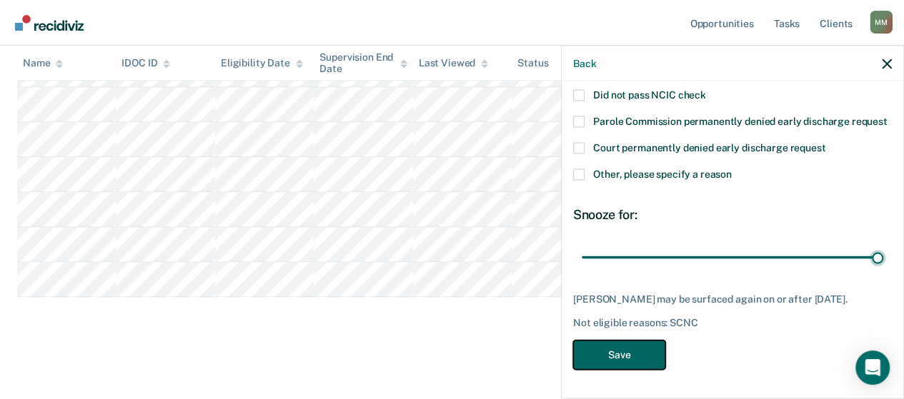
click at [617, 361] on button "Save" at bounding box center [619, 355] width 92 height 29
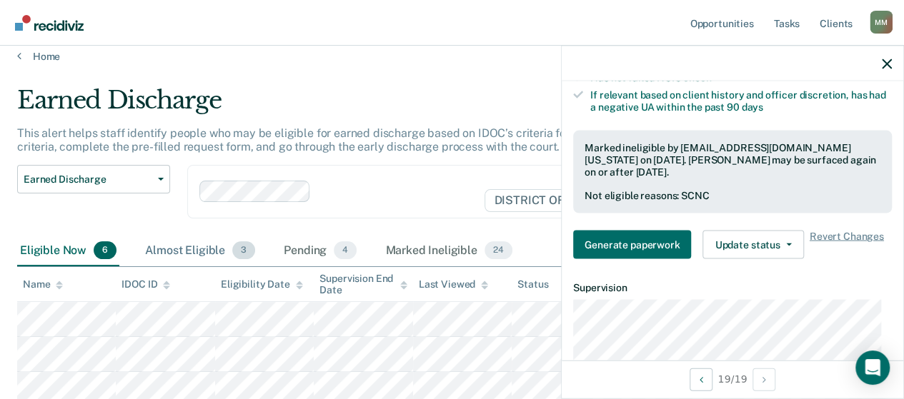
click at [180, 251] on div "Almost Eligible 3" at bounding box center [200, 251] width 116 height 31
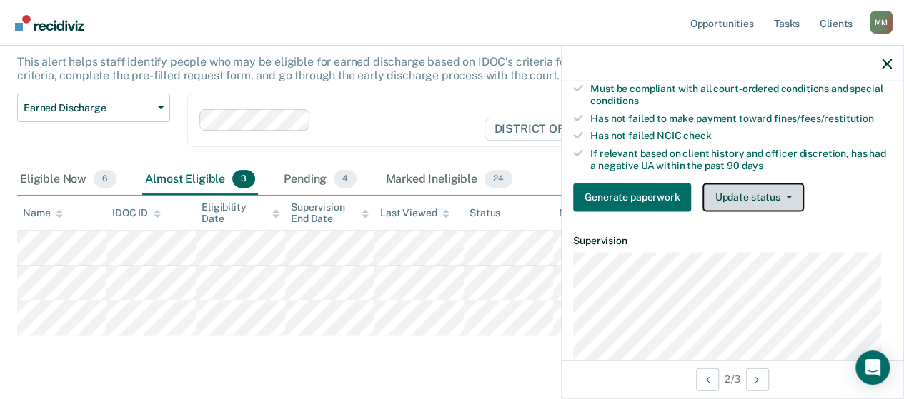
drag, startPoint x: 755, startPoint y: 195, endPoint x: 767, endPoint y: 208, distance: 18.2
click at [755, 195] on button "Update status" at bounding box center [752, 197] width 101 height 29
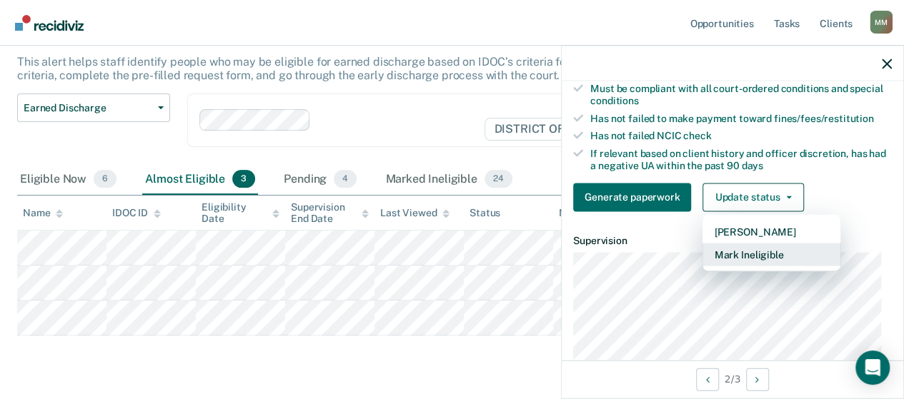
click at [759, 247] on button "Mark Ineligible" at bounding box center [771, 254] width 138 height 23
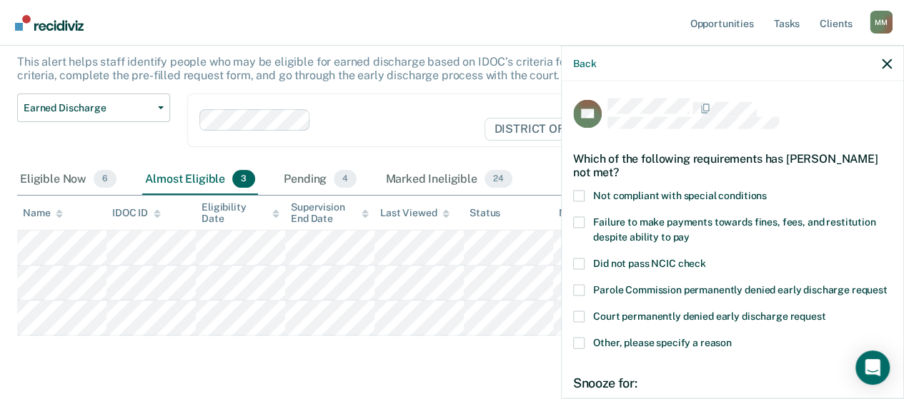
click at [579, 194] on span at bounding box center [578, 196] width 11 height 11
click at [767, 191] on input "Not compliant with special conditions" at bounding box center [767, 191] width 0 height 0
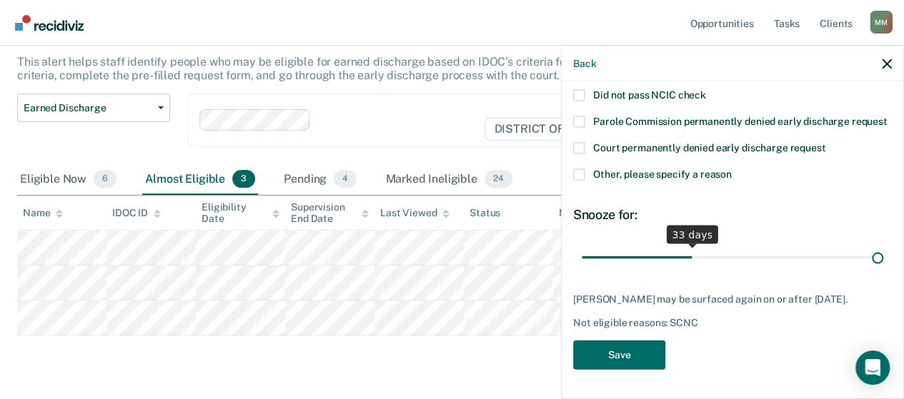
drag, startPoint x: 688, startPoint y: 257, endPoint x: 914, endPoint y: 281, distance: 227.1
type input "90"
click at [883, 270] on input "range" at bounding box center [733, 257] width 302 height 25
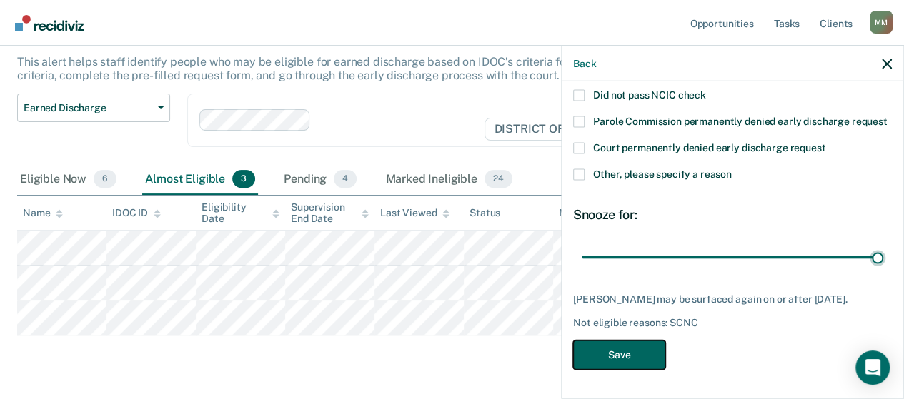
click at [610, 367] on button "Save" at bounding box center [619, 355] width 92 height 29
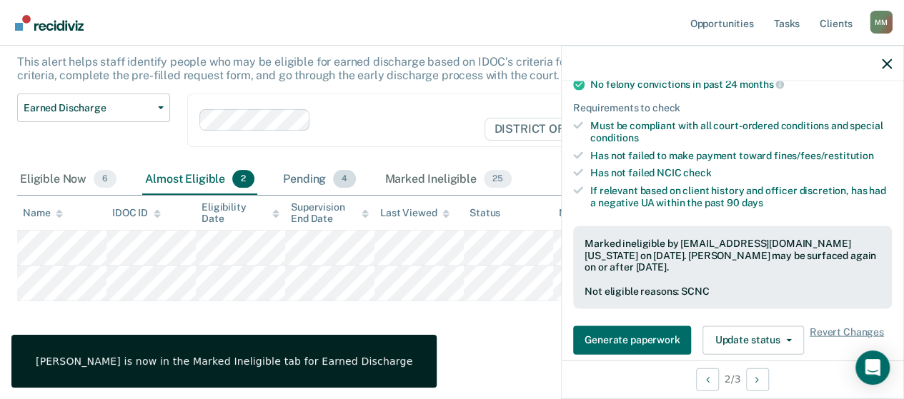
click at [304, 181] on div "Pending 4" at bounding box center [319, 179] width 79 height 31
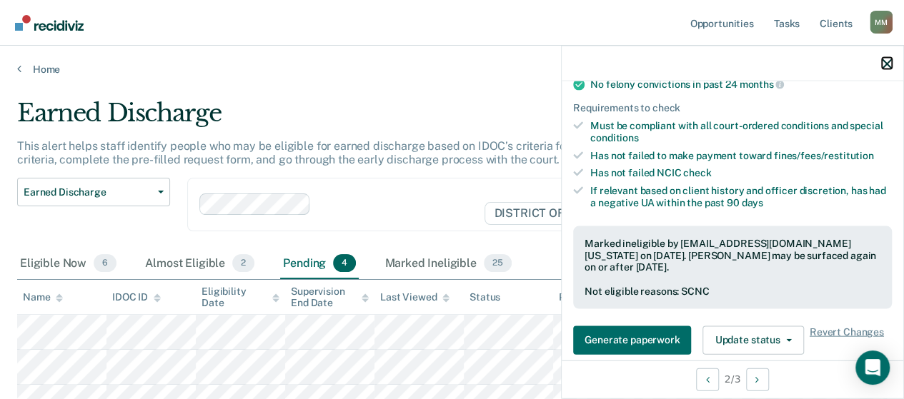
click at [886, 66] on icon "button" at bounding box center [887, 64] width 10 height 10
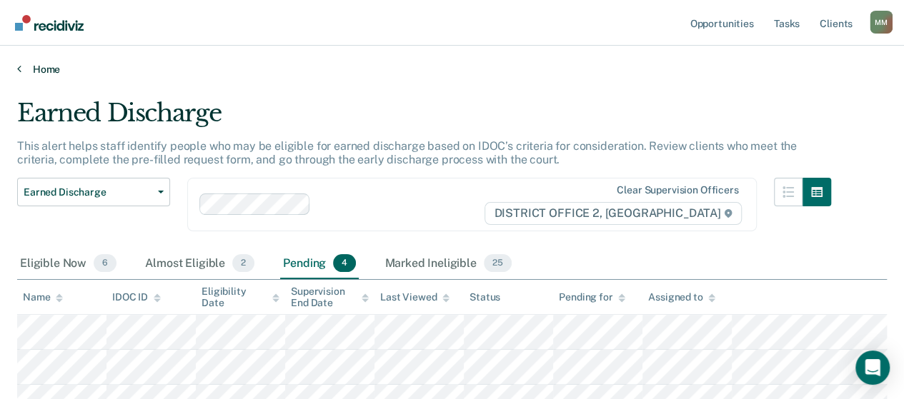
click at [48, 66] on link "Home" at bounding box center [452, 69] width 870 height 13
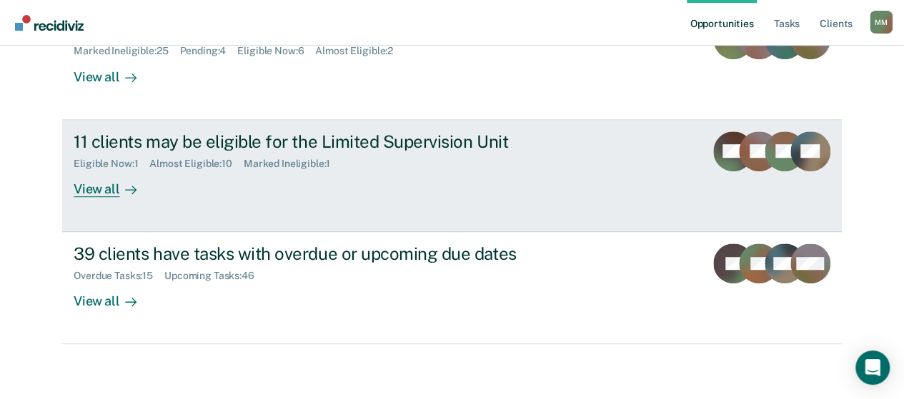
click at [286, 190] on div "11 clients may be eligible for the Limited Supervision Unit Eligible Now : 1 Al…" at bounding box center [342, 164] width 536 height 66
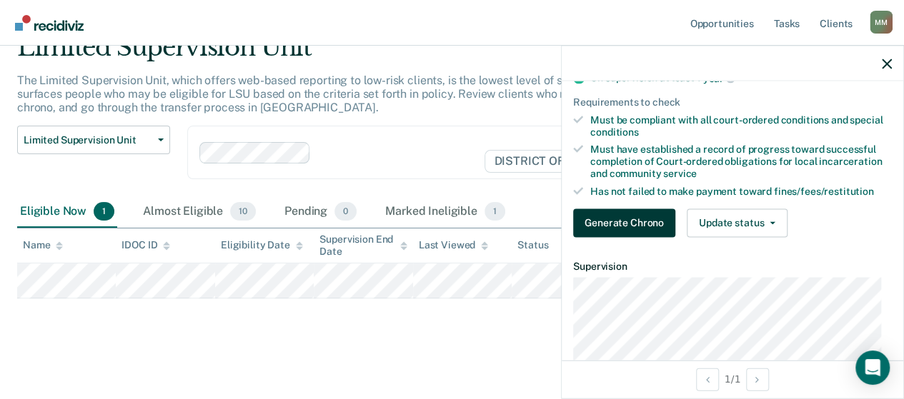
scroll to position [214, 0]
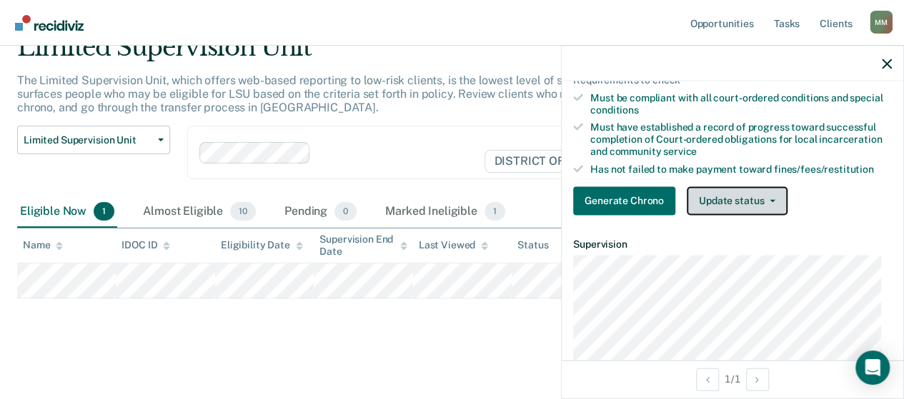
drag, startPoint x: 732, startPoint y: 210, endPoint x: 740, endPoint y: 212, distance: 7.5
click at [735, 211] on button "Update status" at bounding box center [737, 201] width 101 height 29
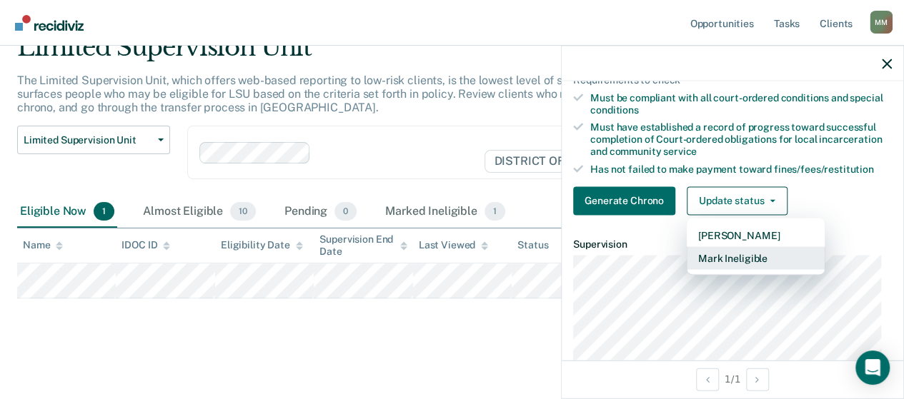
click at [736, 263] on button "Mark Ineligible" at bounding box center [756, 258] width 138 height 23
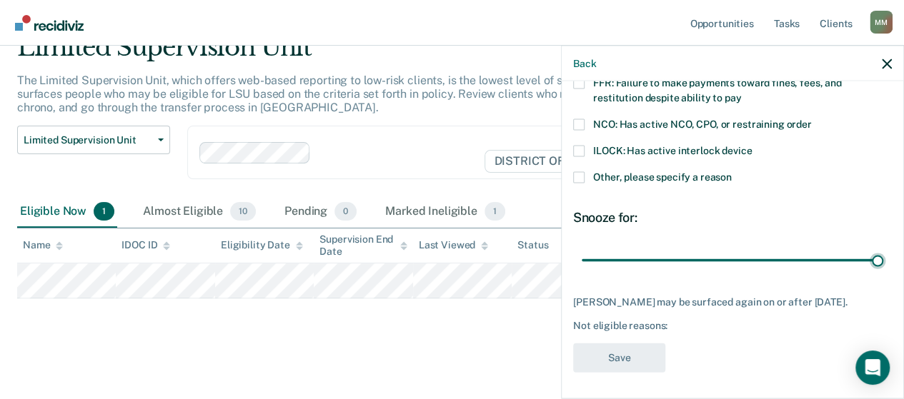
drag, startPoint x: 679, startPoint y: 257, endPoint x: 914, endPoint y: 255, distance: 235.1
type input "90"
click at [883, 255] on input "range" at bounding box center [733, 260] width 302 height 25
click at [582, 179] on span at bounding box center [578, 177] width 11 height 11
click at [732, 172] on input "Other, please specify a reason" at bounding box center [732, 172] width 0 height 0
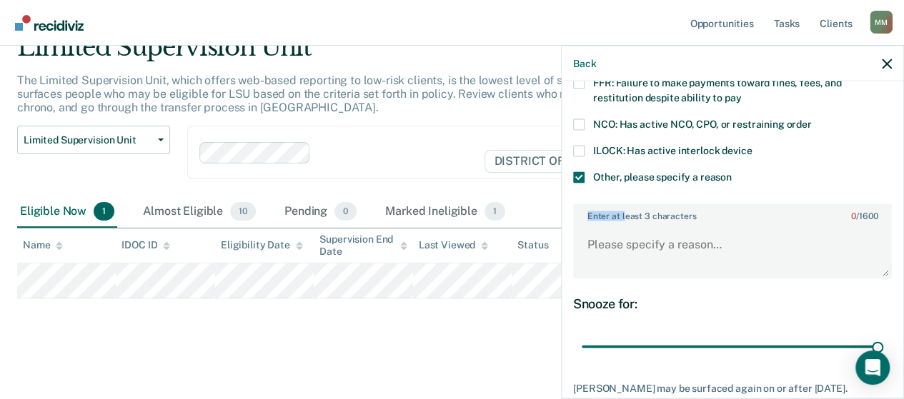
click at [626, 228] on div "Enter at least 3 characters 0 / 1600" at bounding box center [732, 241] width 319 height 75
click at [627, 242] on textarea "Enter at least 3 characters 0 / 1600" at bounding box center [733, 250] width 316 height 53
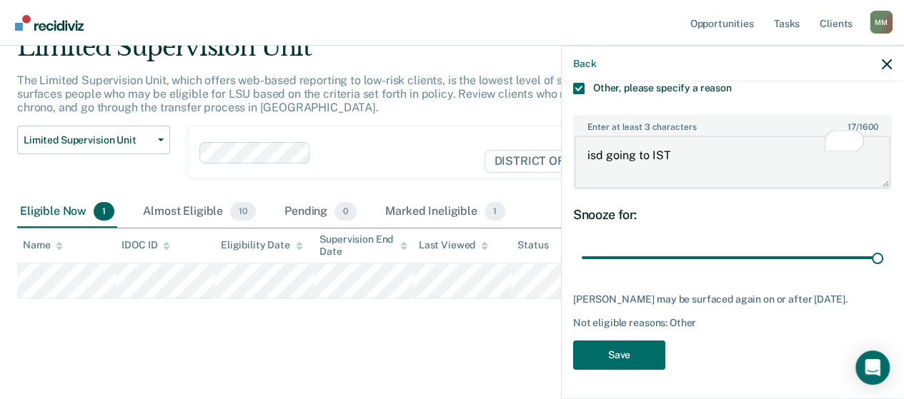
type textarea "isd going to IST"
click at [609, 348] on button "Save" at bounding box center [619, 355] width 92 height 29
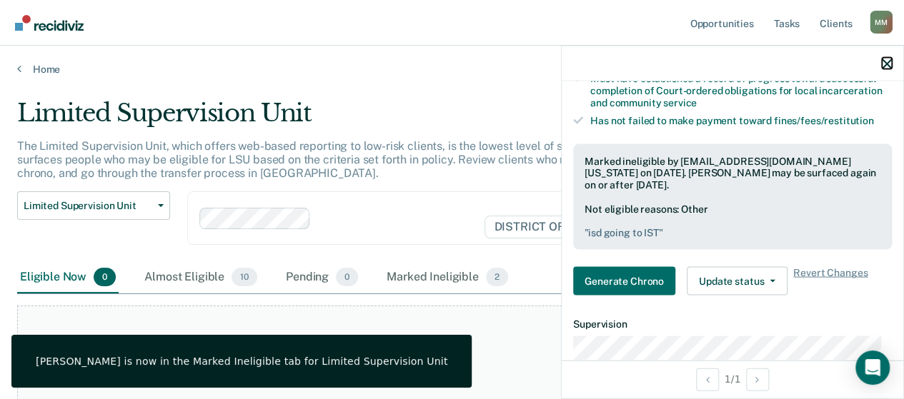
drag, startPoint x: 887, startPoint y: 60, endPoint x: 827, endPoint y: 82, distance: 64.0
click at [888, 60] on icon "button" at bounding box center [887, 64] width 10 height 10
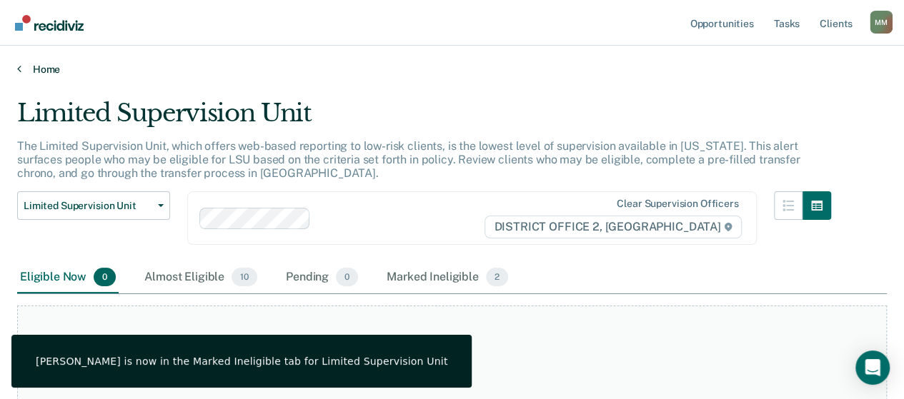
click at [34, 69] on link "Home" at bounding box center [452, 69] width 870 height 13
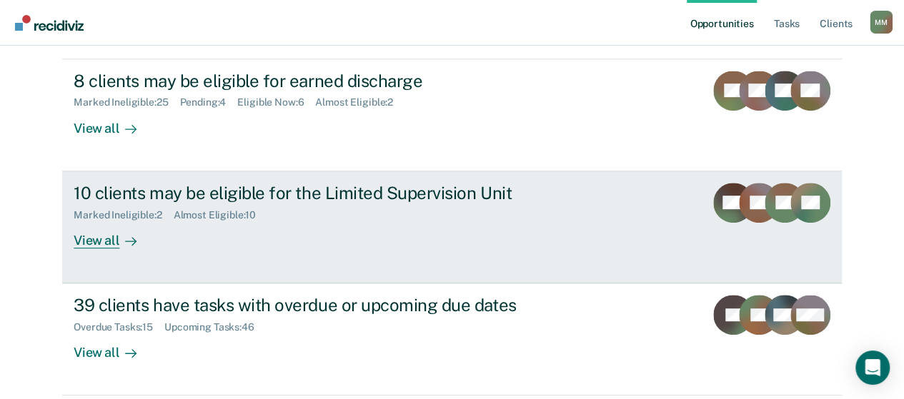
click at [226, 191] on div "10 clients may be eligible for the Limited Supervision Unit" at bounding box center [325, 193] width 502 height 21
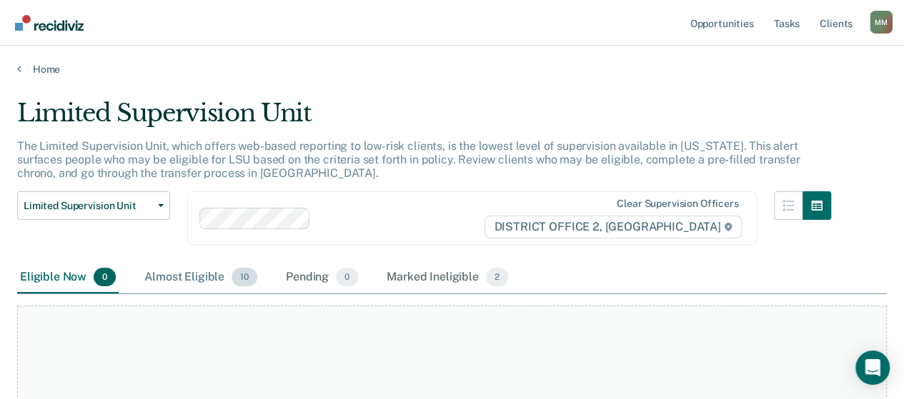
click at [214, 271] on div "Almost Eligible 10" at bounding box center [200, 277] width 119 height 31
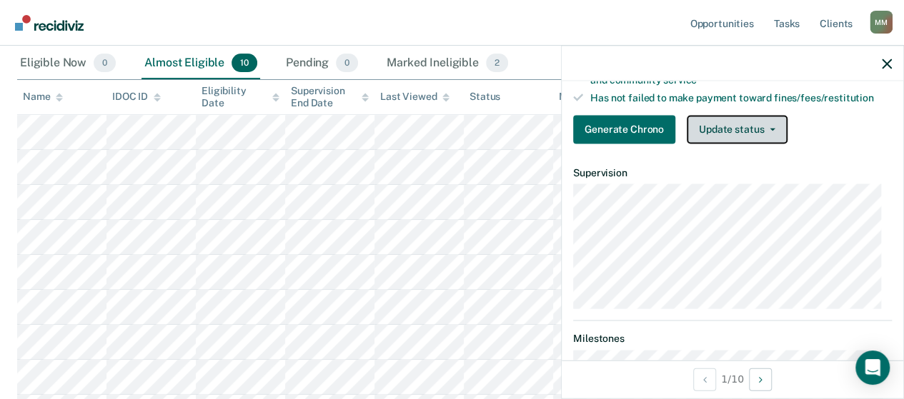
drag, startPoint x: 714, startPoint y: 145, endPoint x: 725, endPoint y: 142, distance: 11.1
click at [715, 144] on button "Update status" at bounding box center [737, 129] width 101 height 29
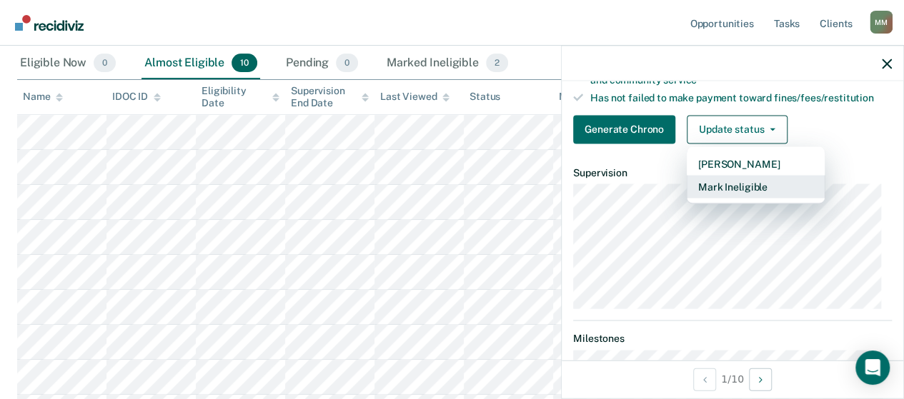
click at [729, 192] on button "Mark Ineligible" at bounding box center [756, 186] width 138 height 23
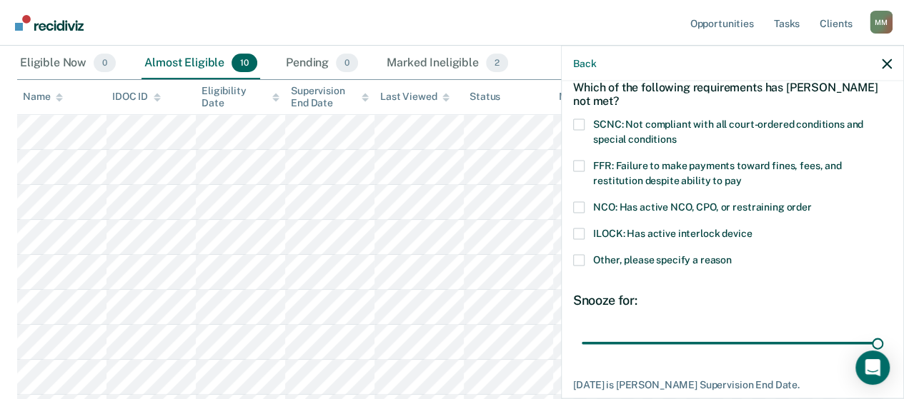
drag, startPoint x: 572, startPoint y: 121, endPoint x: 581, endPoint y: 124, distance: 9.0
click at [573, 121] on span at bounding box center [578, 124] width 11 height 11
click at [676, 134] on input "SCNC: Not compliant with all court-ordered conditions and special conditions" at bounding box center [676, 134] width 0 height 0
click at [576, 262] on span at bounding box center [578, 260] width 11 height 11
click at [732, 255] on input "Other, please specify a reason" at bounding box center [732, 255] width 0 height 0
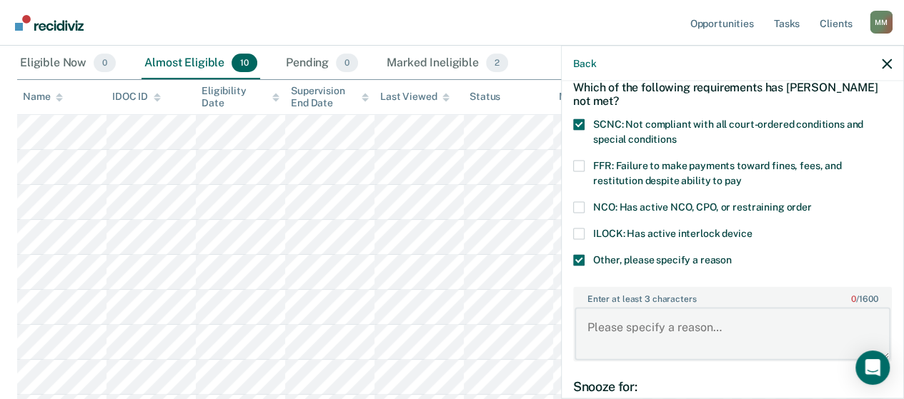
click at [617, 309] on textarea "Enter at least 3 characters 0 / 1600" at bounding box center [733, 333] width 316 height 53
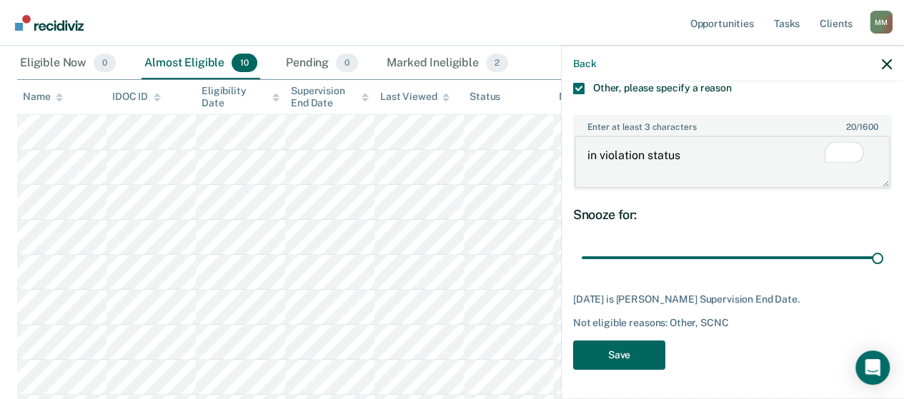
type textarea "in violation status"
click at [641, 341] on button "Save" at bounding box center [619, 355] width 92 height 29
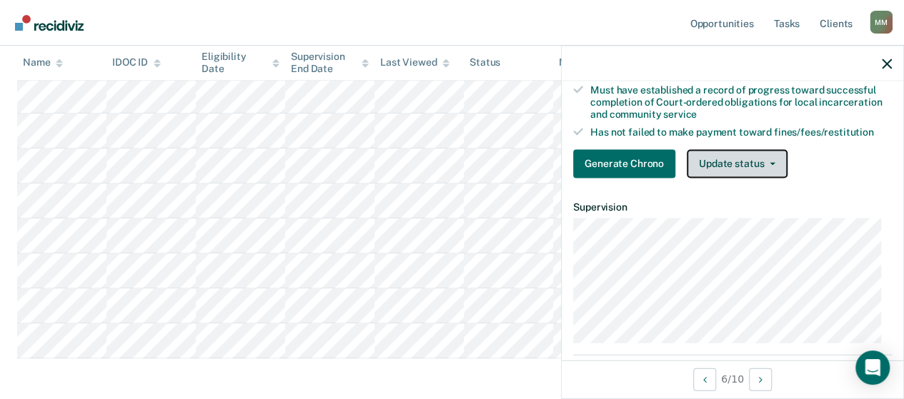
click at [737, 173] on button "Update status" at bounding box center [737, 163] width 101 height 29
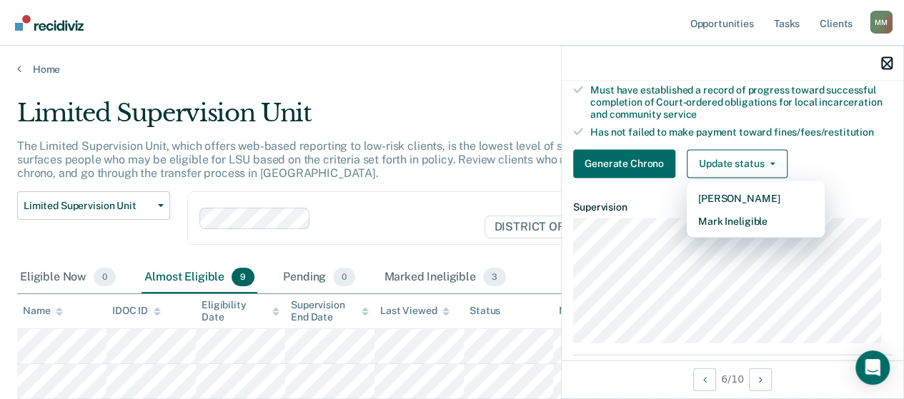
click at [885, 65] on icon "button" at bounding box center [887, 64] width 10 height 10
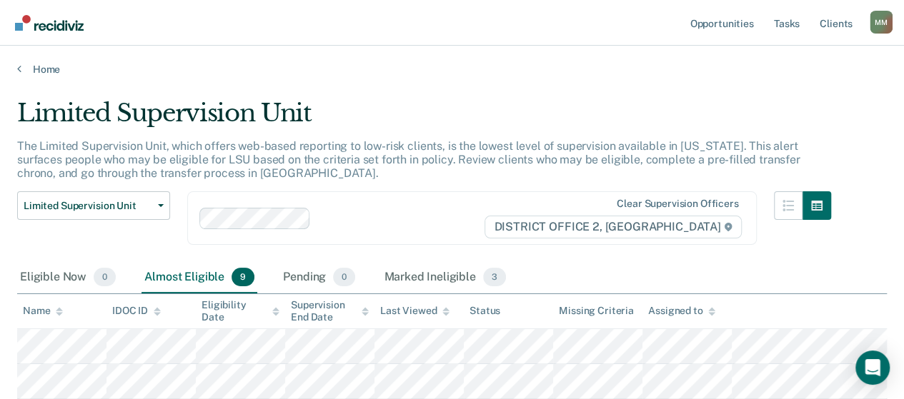
click at [22, 70] on link "Home" at bounding box center [452, 69] width 870 height 13
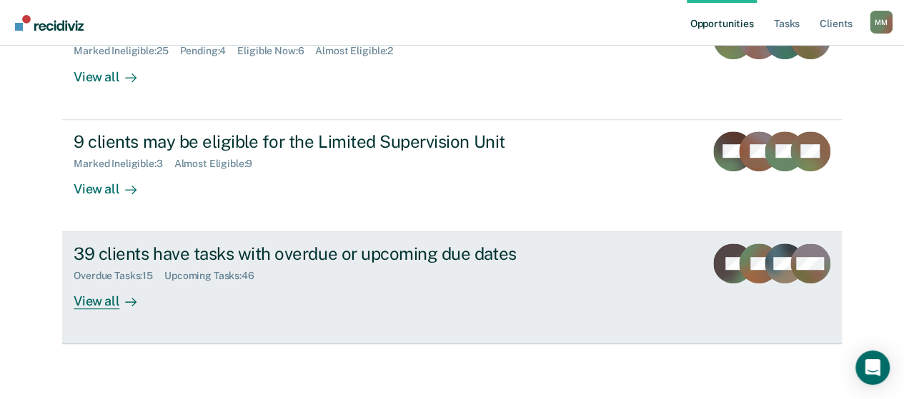
click at [394, 264] on div "Overdue Tasks : 15 Upcoming Tasks : 46" at bounding box center [325, 273] width 502 height 18
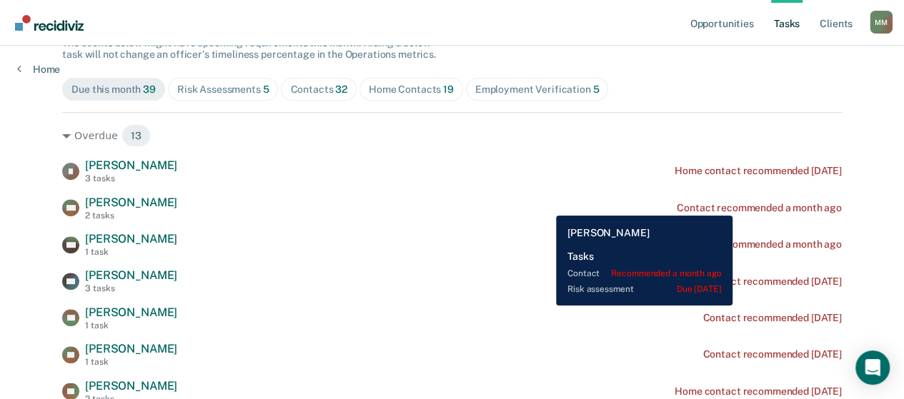
click at [735, 205] on div "Contact recommended a month ago" at bounding box center [759, 208] width 165 height 12
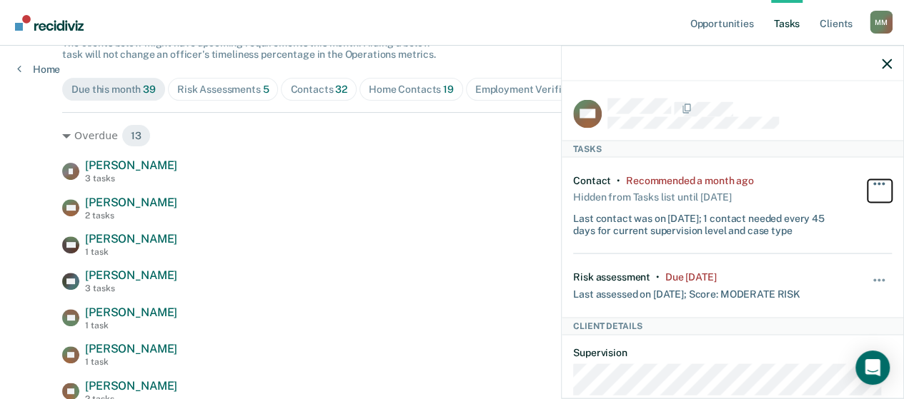
click at [876, 184] on button "button" at bounding box center [879, 191] width 24 height 23
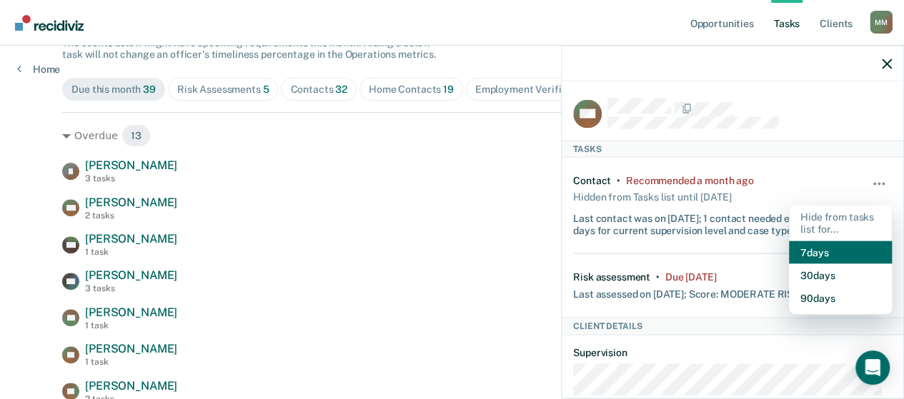
click at [795, 256] on button "7 days" at bounding box center [840, 252] width 103 height 23
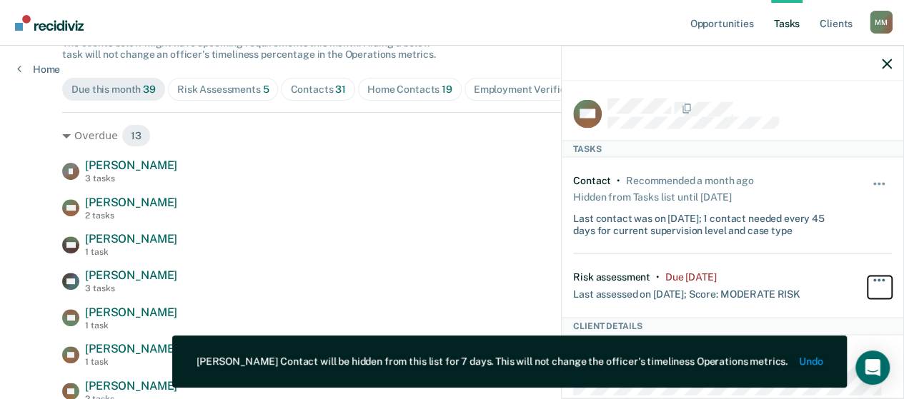
click at [877, 279] on span "button" at bounding box center [878, 280] width 3 height 3
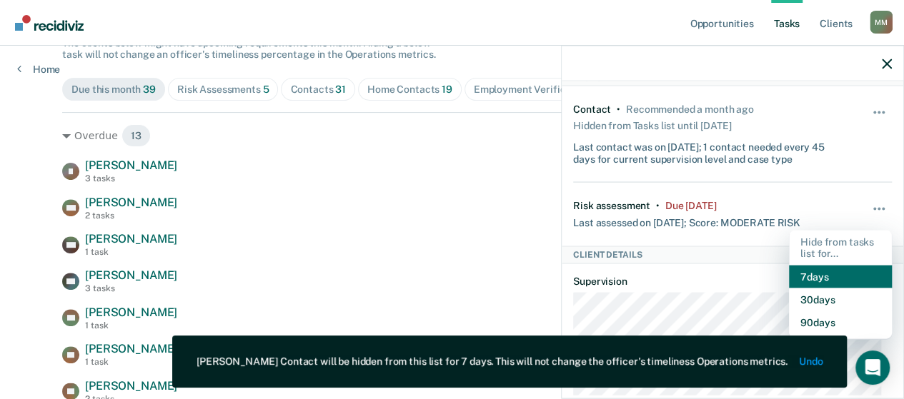
click at [826, 280] on button "7 days" at bounding box center [840, 277] width 103 height 23
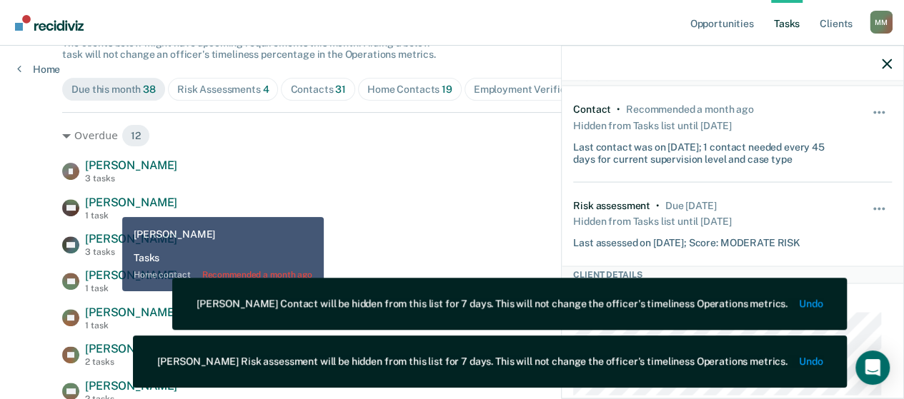
click at [111, 207] on span "[PERSON_NAME]" at bounding box center [131, 203] width 92 height 14
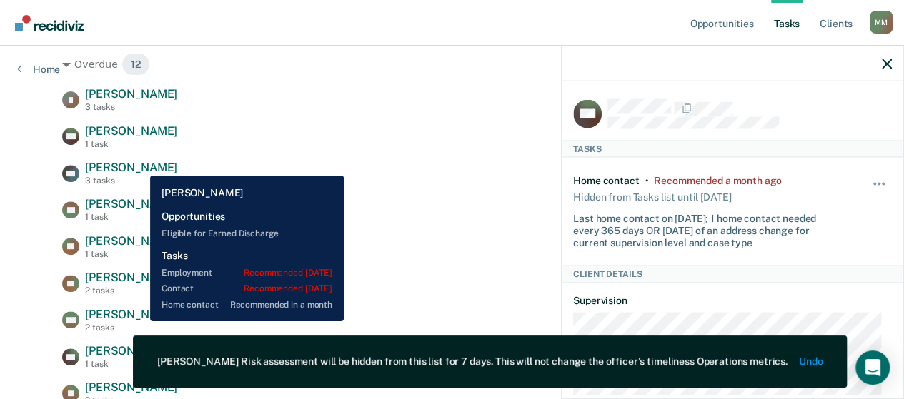
click at [139, 165] on span "[PERSON_NAME]" at bounding box center [131, 168] width 92 height 14
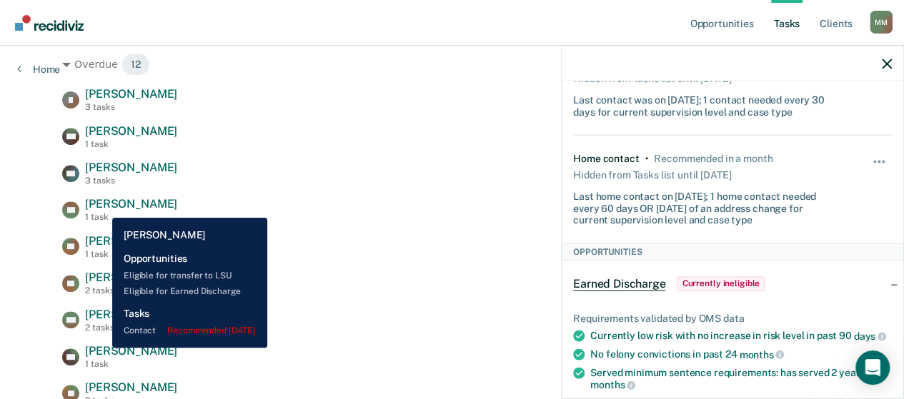
click at [101, 208] on span "[PERSON_NAME]" at bounding box center [131, 204] width 92 height 14
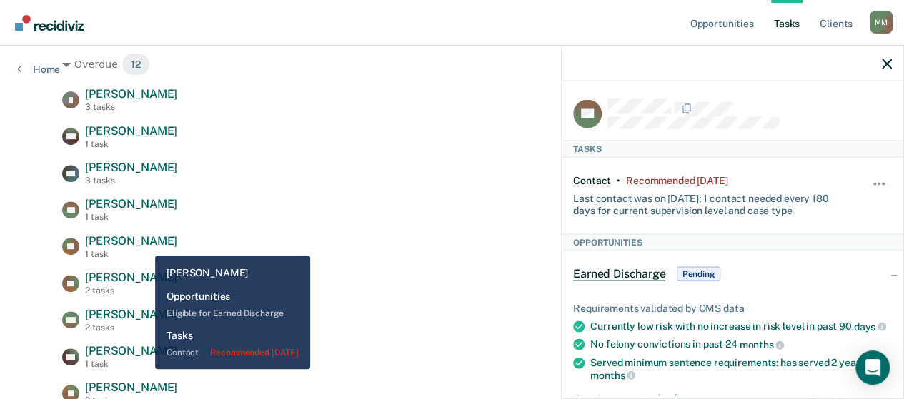
click at [144, 245] on span "[PERSON_NAME]" at bounding box center [131, 241] width 92 height 14
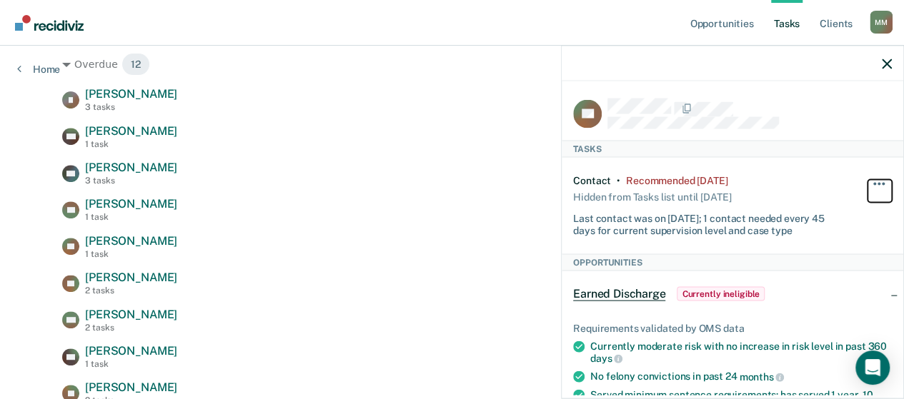
click at [870, 191] on button "button" at bounding box center [879, 191] width 24 height 23
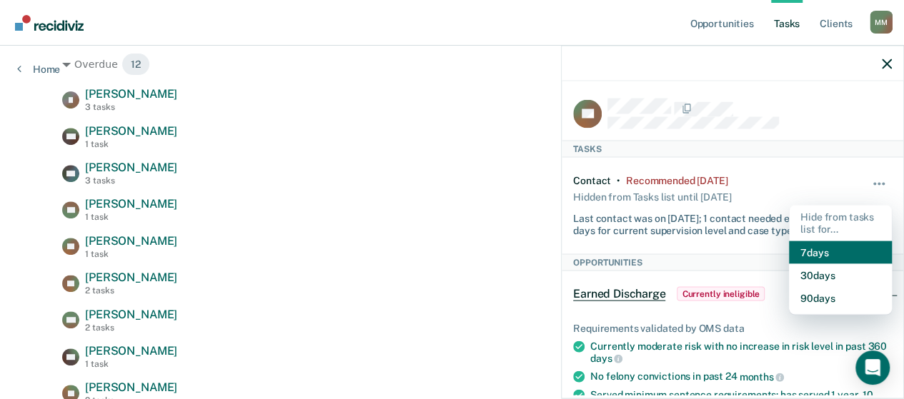
click at [827, 258] on button "7 days" at bounding box center [840, 252] width 103 height 23
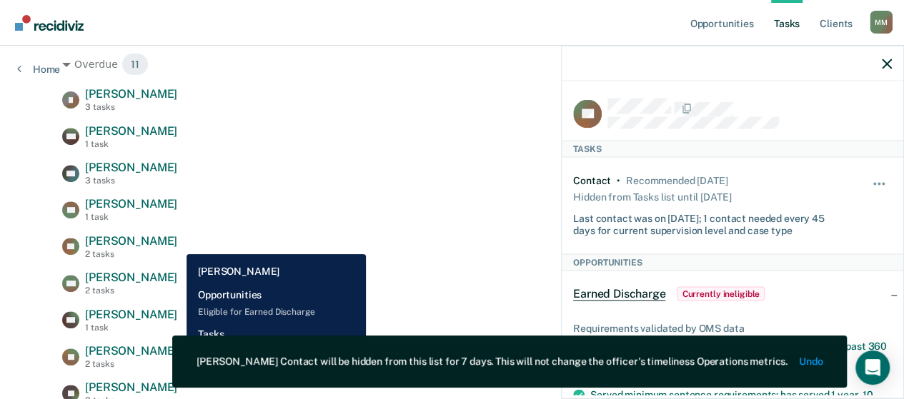
click at [176, 244] on span "[PERSON_NAME]" at bounding box center [131, 241] width 92 height 14
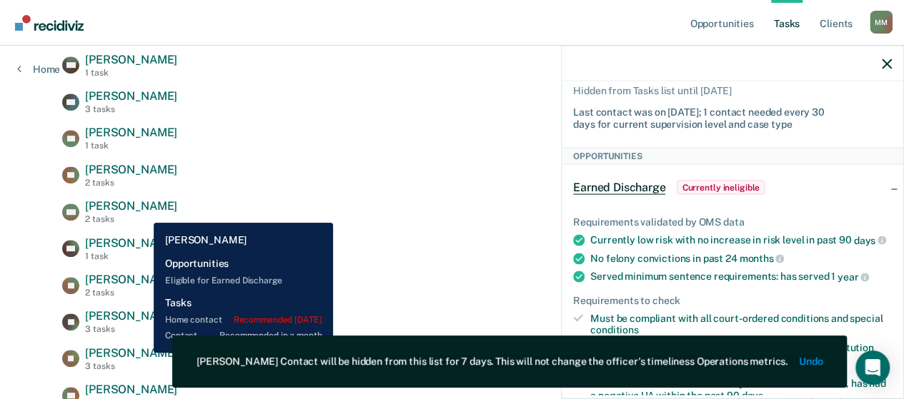
click at [143, 212] on span "[PERSON_NAME]" at bounding box center [131, 206] width 92 height 14
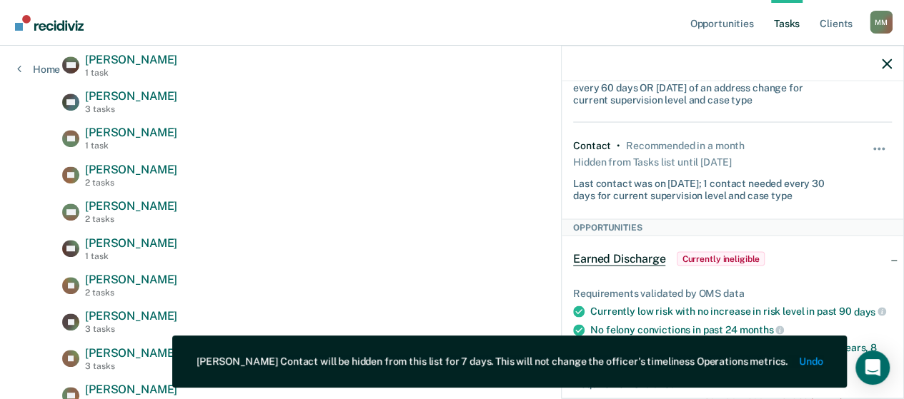
scroll to position [71, 0]
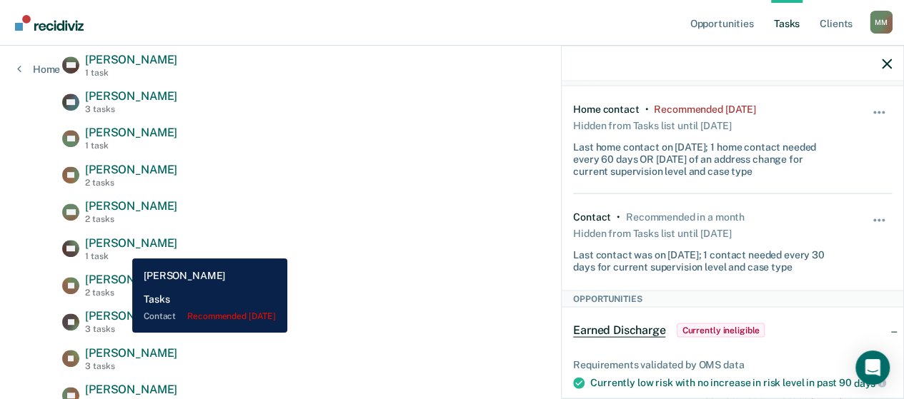
click at [121, 248] on span "[PERSON_NAME]" at bounding box center [131, 244] width 92 height 14
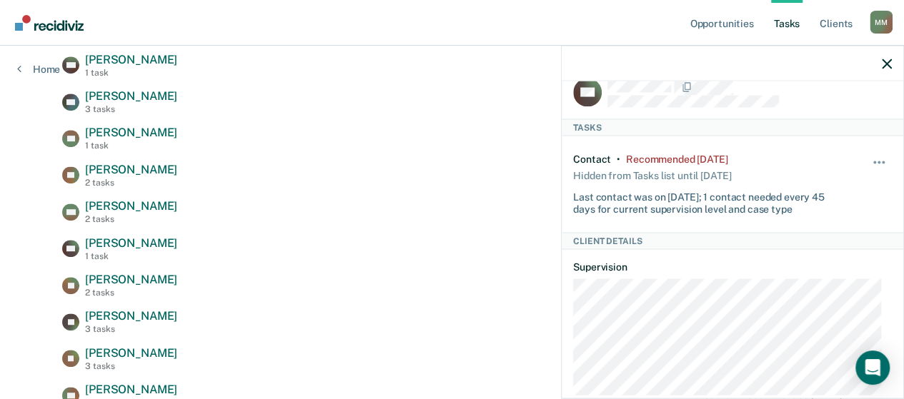
scroll to position [0, 0]
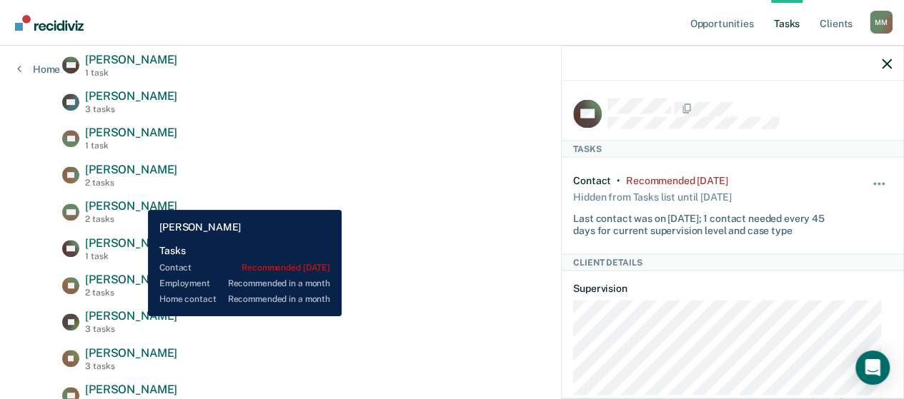
click at [137, 317] on span "[PERSON_NAME]" at bounding box center [131, 316] width 92 height 14
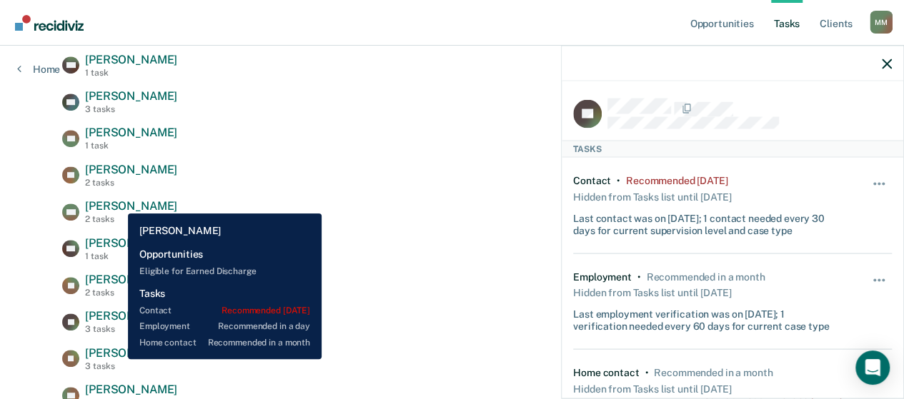
click at [117, 359] on div "[PERSON_NAME] 3 tasks" at bounding box center [131, 359] width 92 height 25
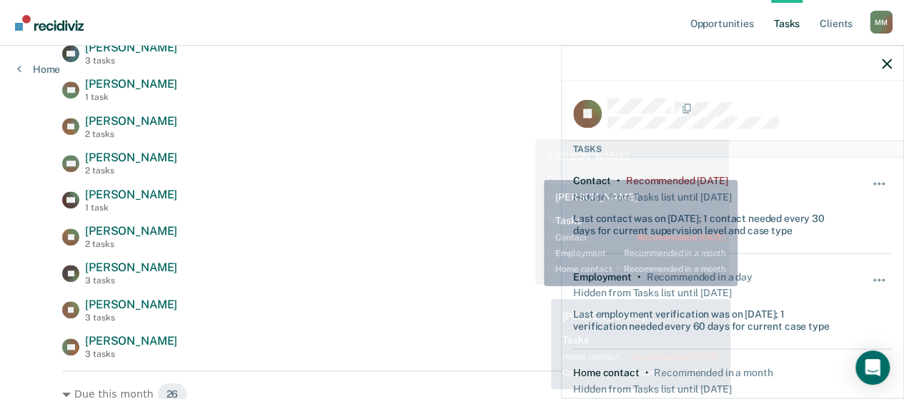
scroll to position [357, 0]
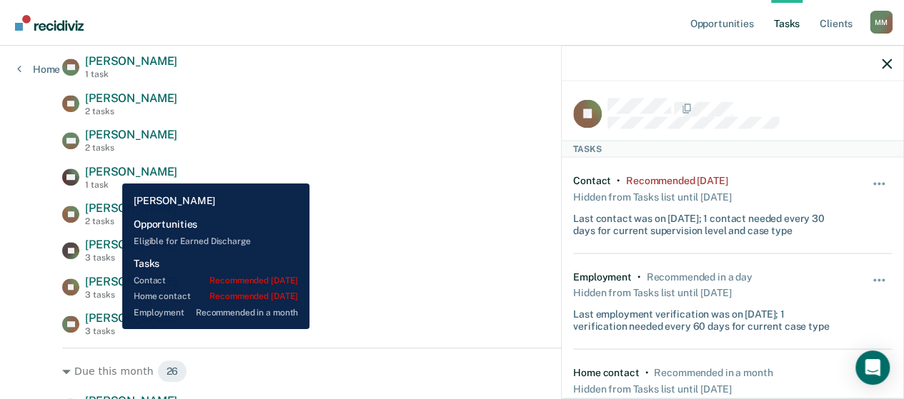
click at [110, 331] on div "3 tasks" at bounding box center [131, 332] width 92 height 10
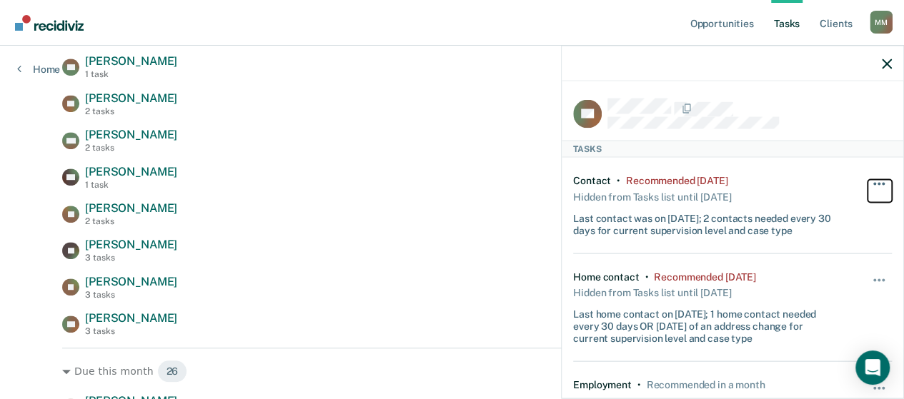
click at [867, 180] on button "button" at bounding box center [879, 191] width 24 height 23
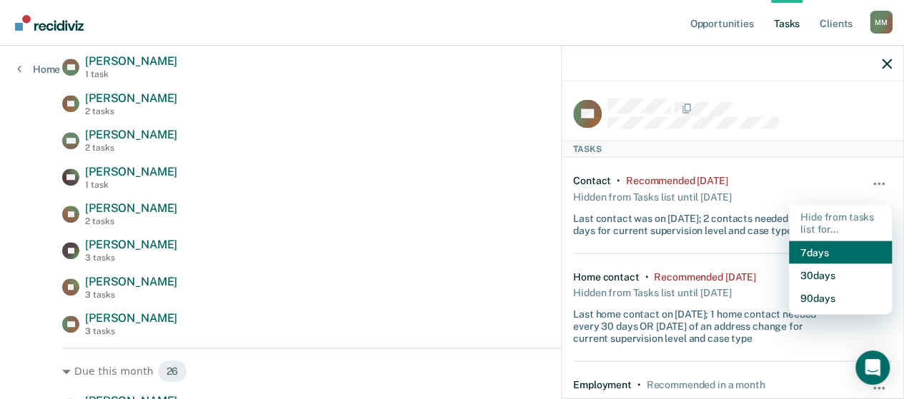
click at [829, 247] on button "7 days" at bounding box center [840, 252] width 103 height 23
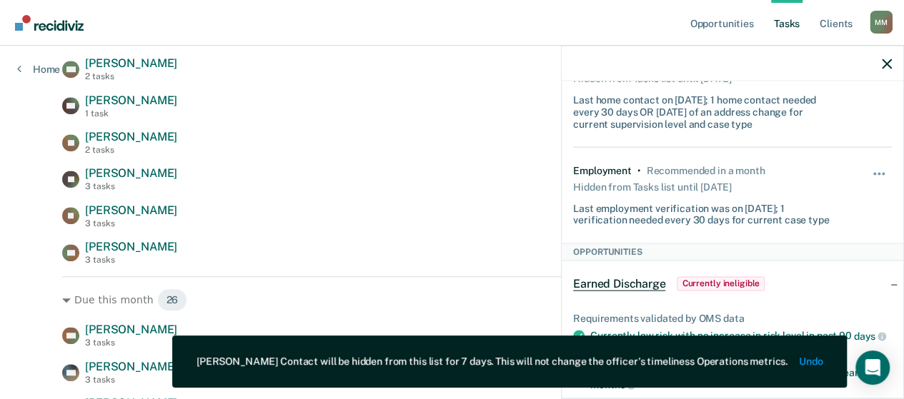
scroll to position [500, 0]
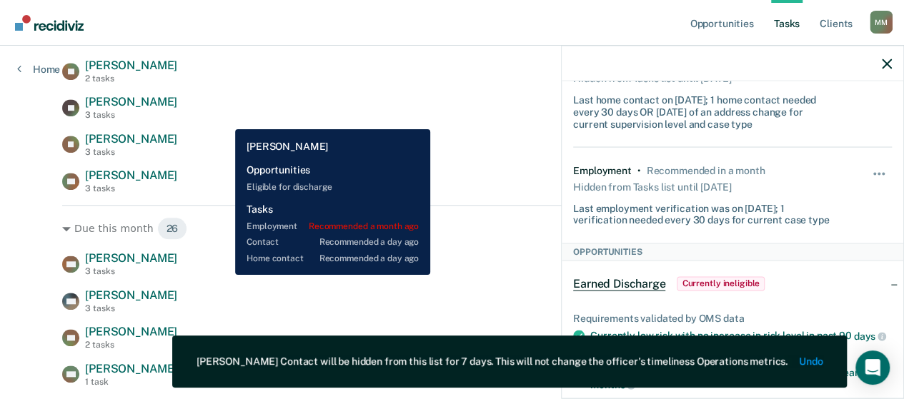
click at [224, 275] on div "DM [PERSON_NAME] 3 tasks Contact recommended a day ago" at bounding box center [452, 264] width 780 height 25
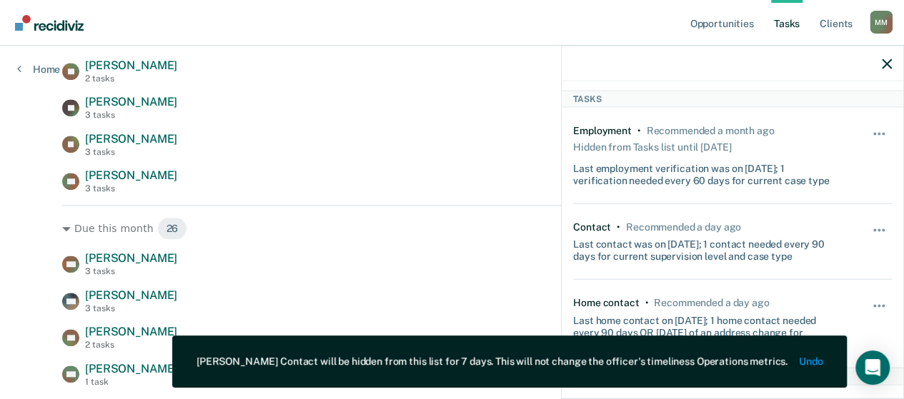
scroll to position [0, 0]
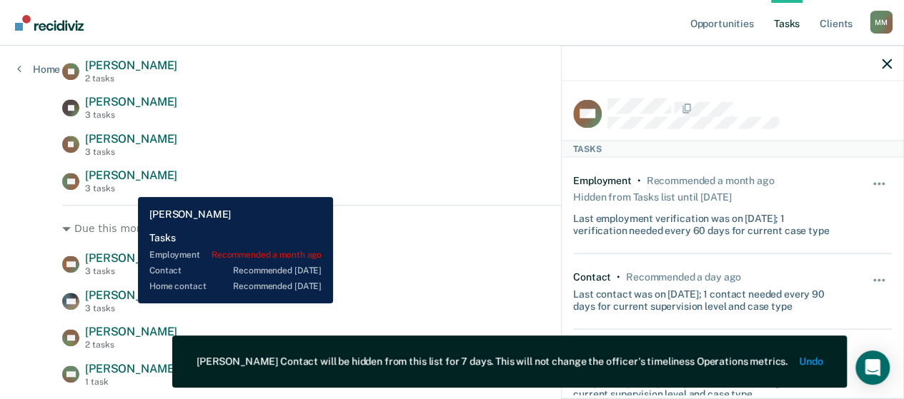
click at [127, 304] on div "3 tasks" at bounding box center [131, 309] width 92 height 10
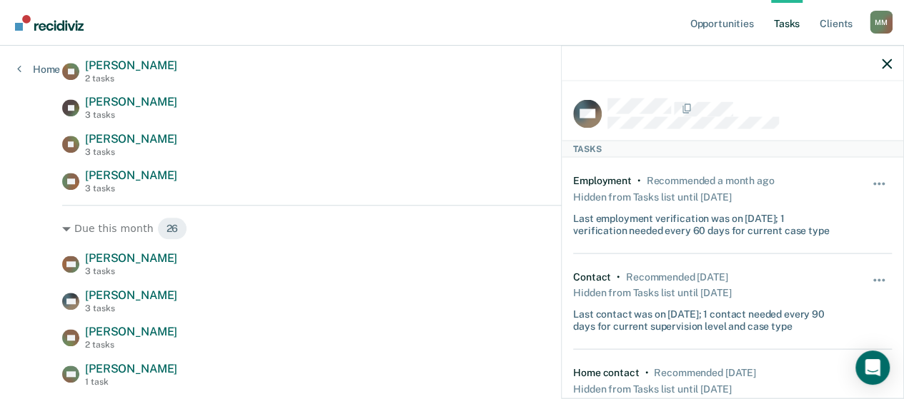
click at [880, 61] on div at bounding box center [733, 64] width 342 height 36
click at [886, 61] on icon "button" at bounding box center [887, 64] width 10 height 10
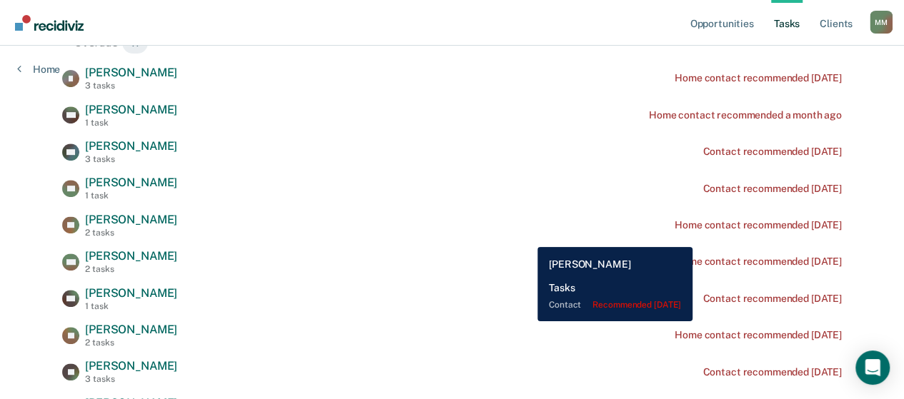
scroll to position [214, 0]
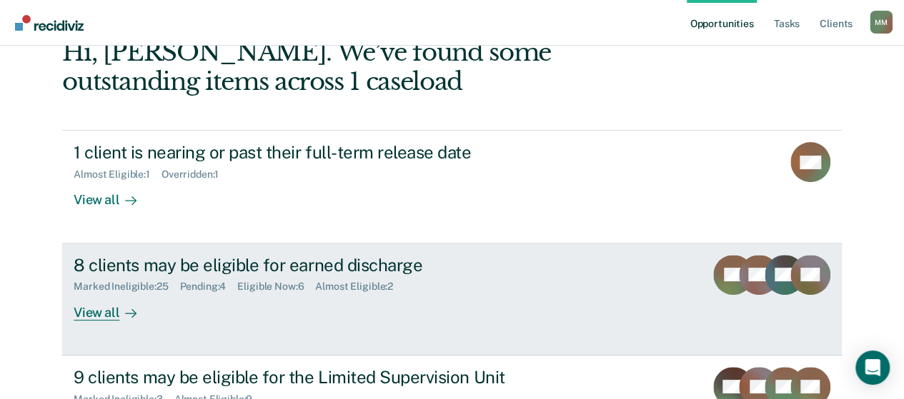
scroll to position [143, 0]
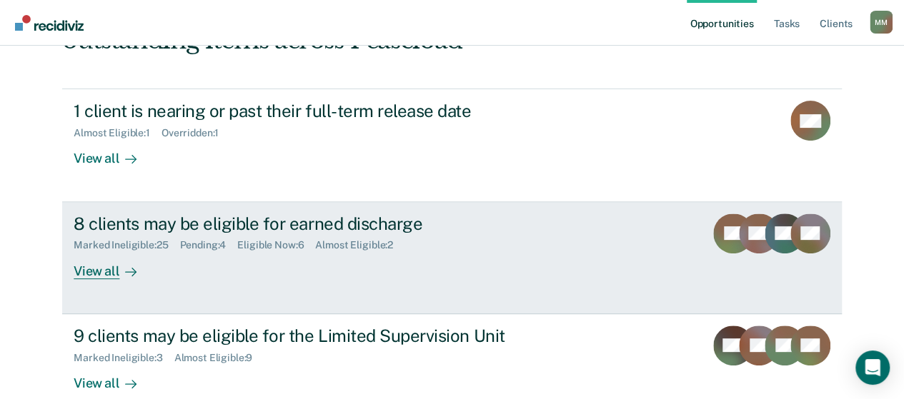
click at [330, 272] on div "8 clients may be eligible for earned discharge Marked Ineligible : 25 Pending :…" at bounding box center [342, 247] width 536 height 66
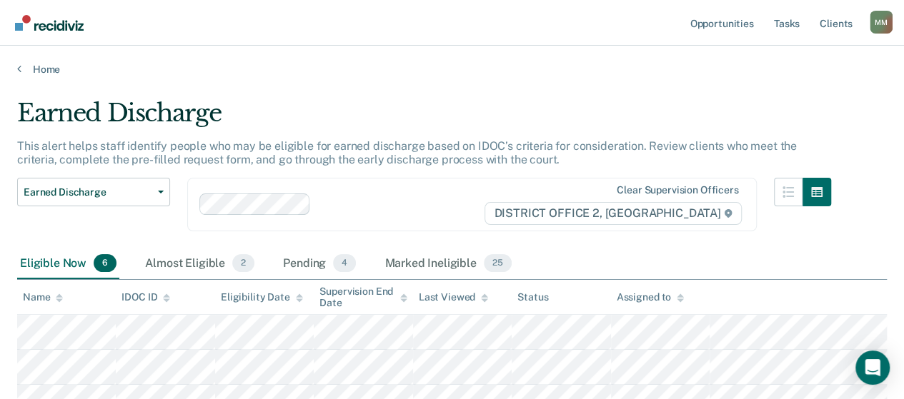
scroll to position [71, 0]
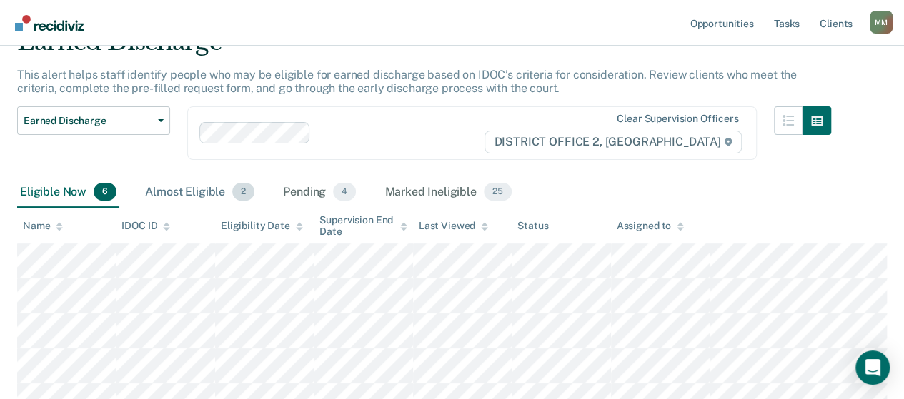
click at [214, 194] on div "Almost Eligible 2" at bounding box center [199, 192] width 115 height 31
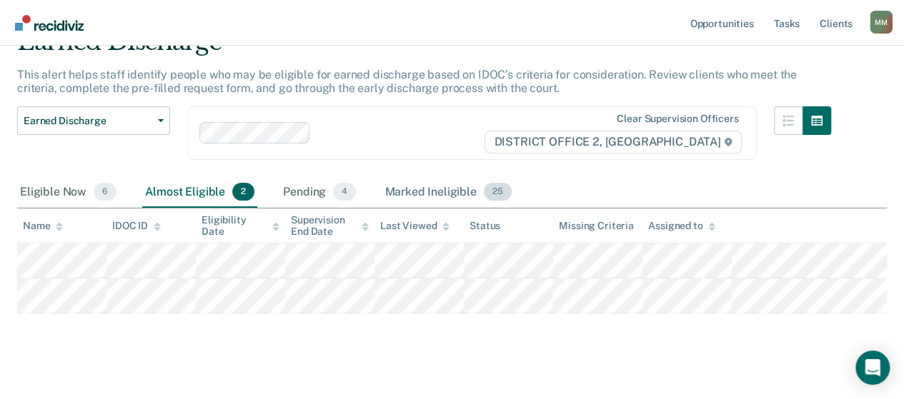
click at [425, 197] on div "Marked Ineligible 25" at bounding box center [448, 192] width 132 height 31
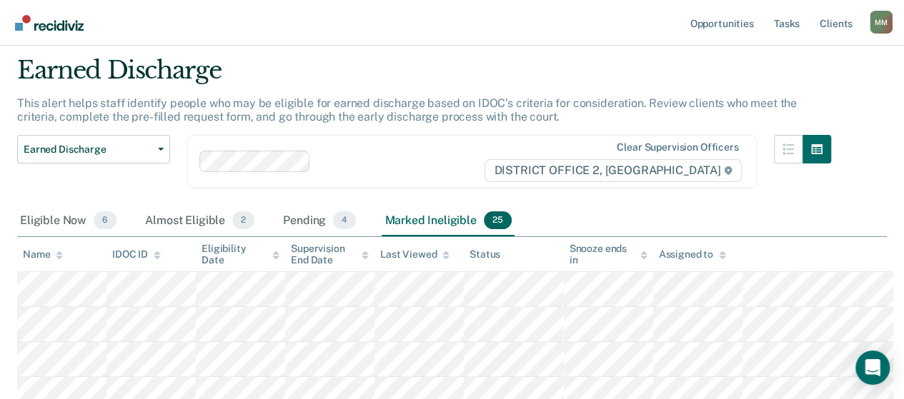
scroll to position [0, 0]
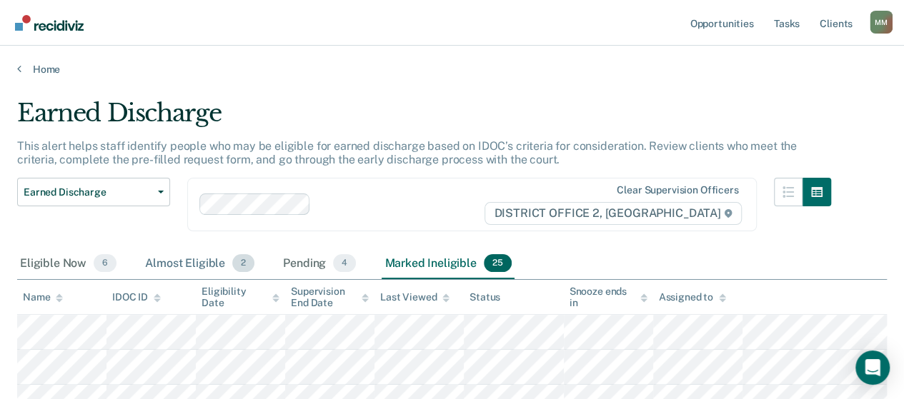
click at [161, 253] on div "Almost Eligible 2" at bounding box center [199, 264] width 115 height 31
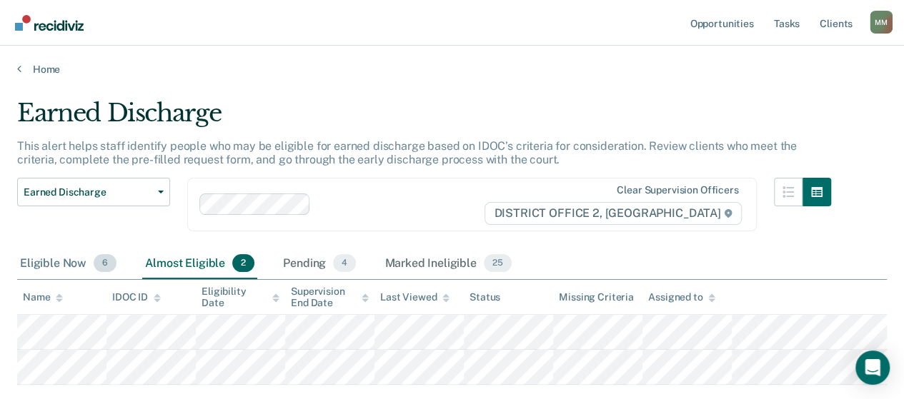
click at [90, 259] on div "Eligible Now 6" at bounding box center [68, 264] width 102 height 31
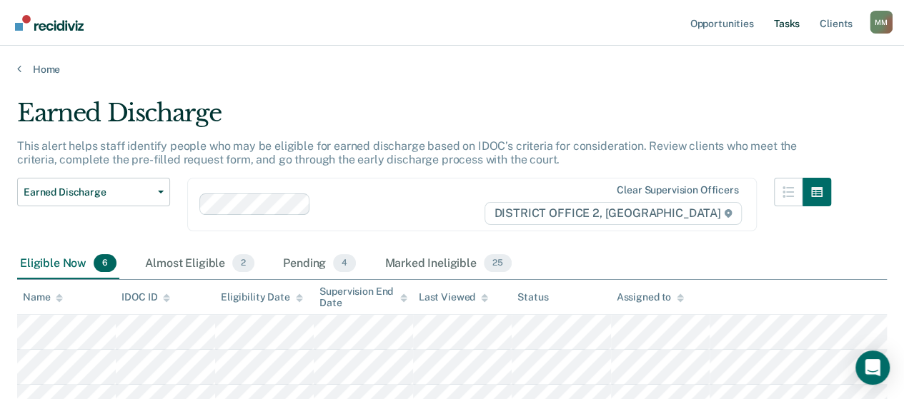
click at [793, 21] on link "Tasks" at bounding box center [786, 23] width 31 height 46
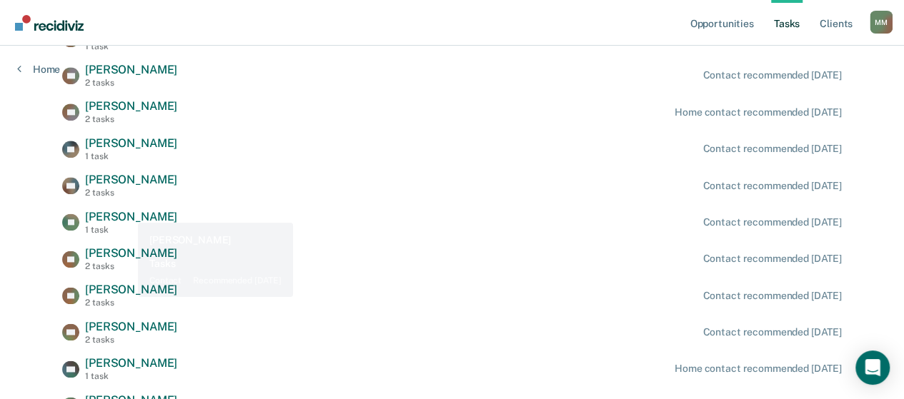
scroll to position [857, 0]
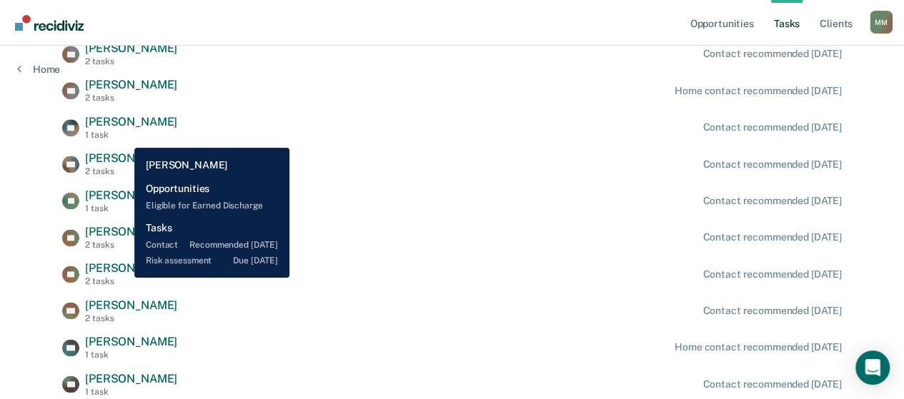
click at [124, 278] on div "2 tasks" at bounding box center [131, 282] width 92 height 10
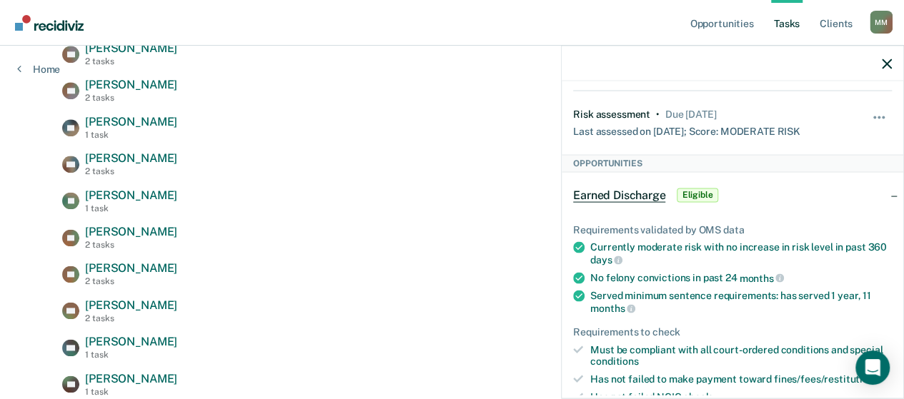
scroll to position [214, 0]
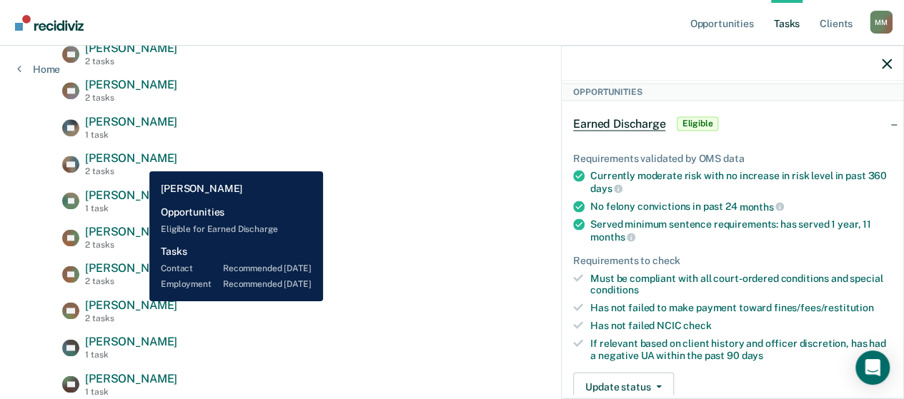
click at [139, 302] on span "[PERSON_NAME]" at bounding box center [131, 306] width 92 height 14
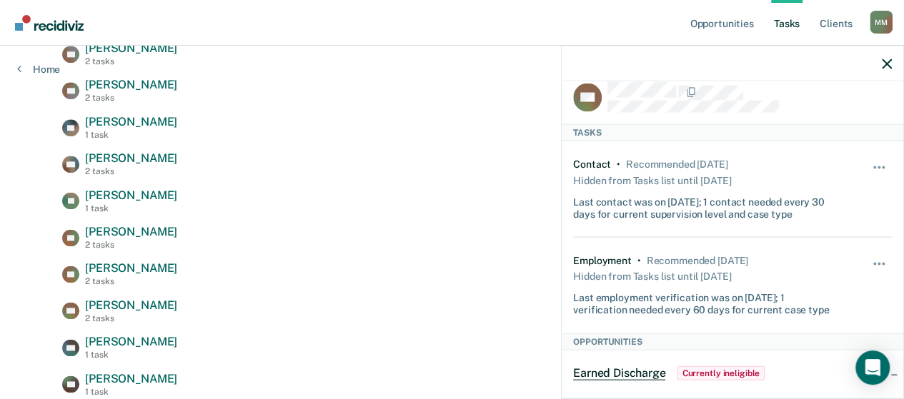
scroll to position [0, 0]
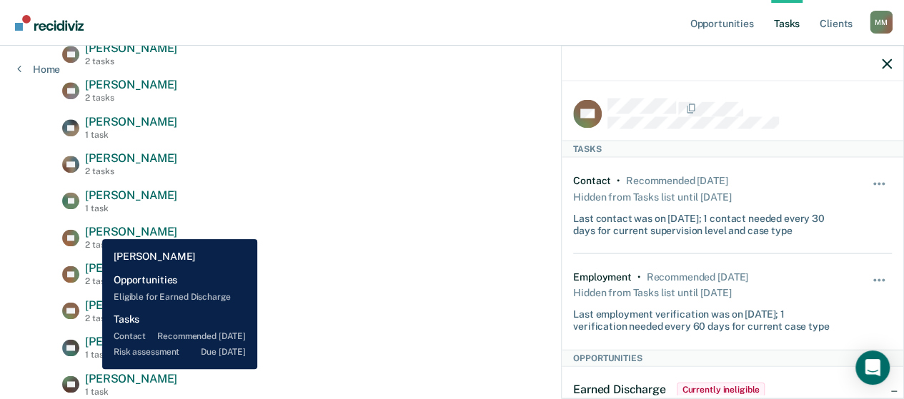
click at [91, 229] on span "[PERSON_NAME]" at bounding box center [131, 232] width 92 height 14
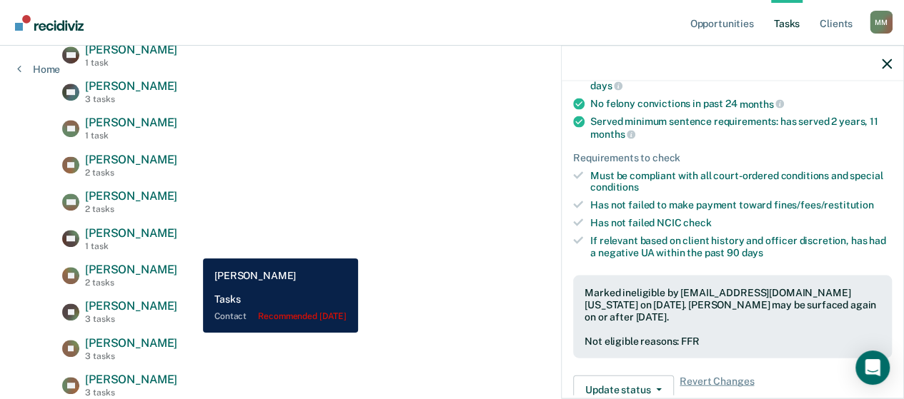
scroll to position [357, 0]
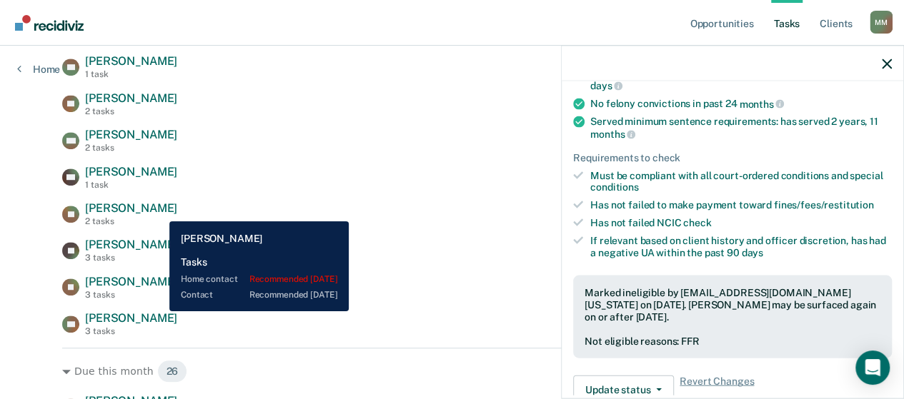
click at [158, 211] on span "[PERSON_NAME]" at bounding box center [131, 209] width 92 height 14
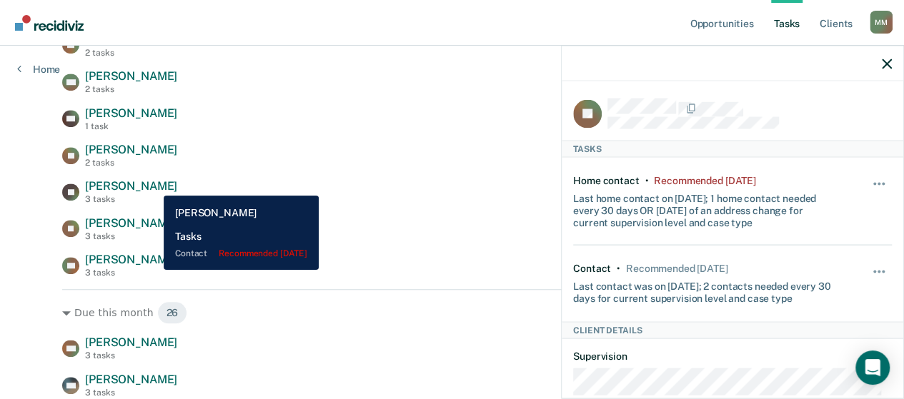
scroll to position [429, 0]
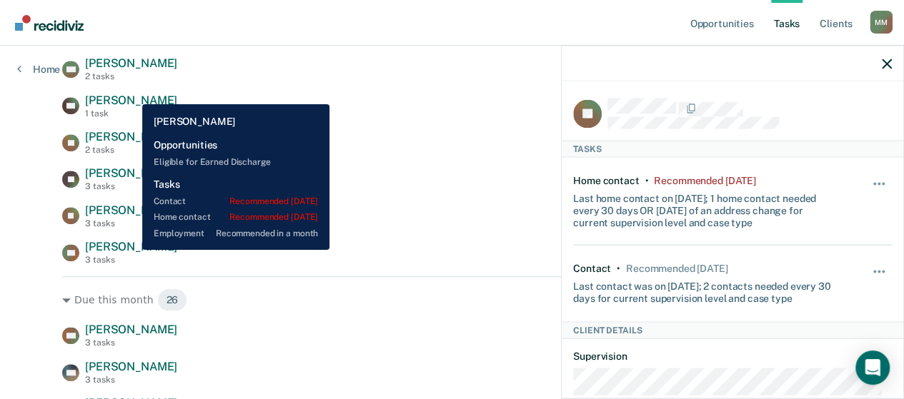
click at [131, 250] on span "[PERSON_NAME]" at bounding box center [131, 247] width 92 height 14
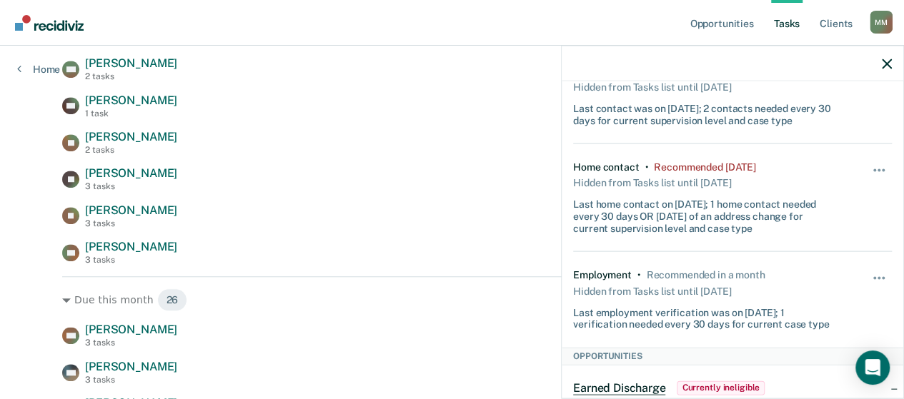
scroll to position [143, 0]
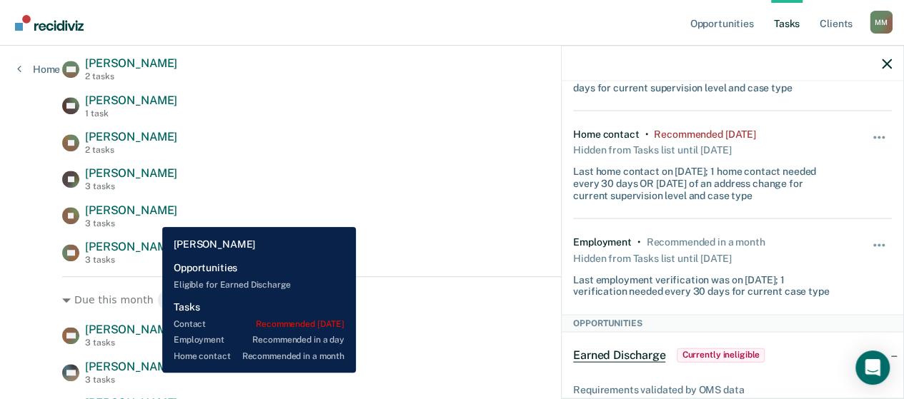
click at [151, 217] on div "[PERSON_NAME] 3 tasks" at bounding box center [131, 216] width 92 height 25
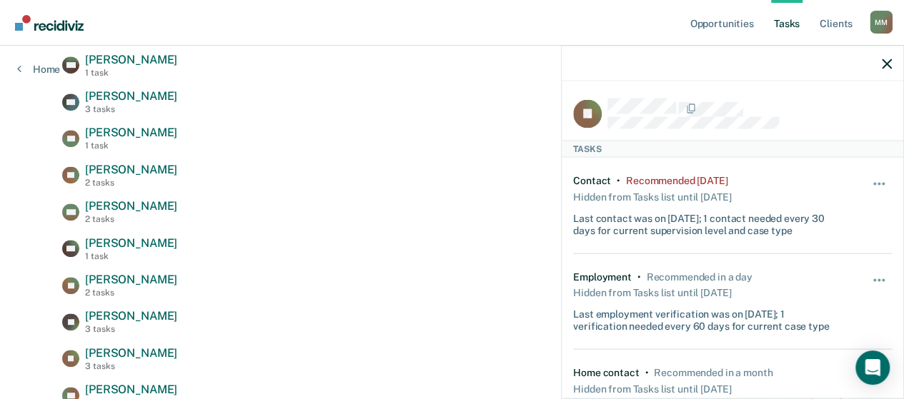
scroll to position [214, 0]
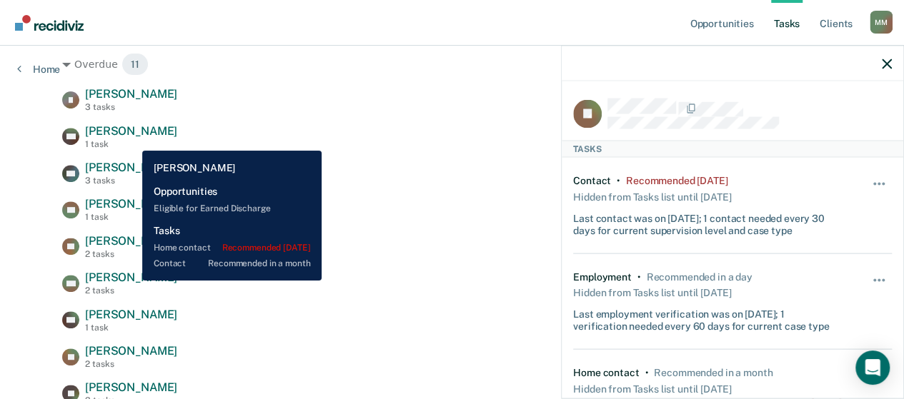
click at [131, 281] on span "[PERSON_NAME]" at bounding box center [131, 278] width 92 height 14
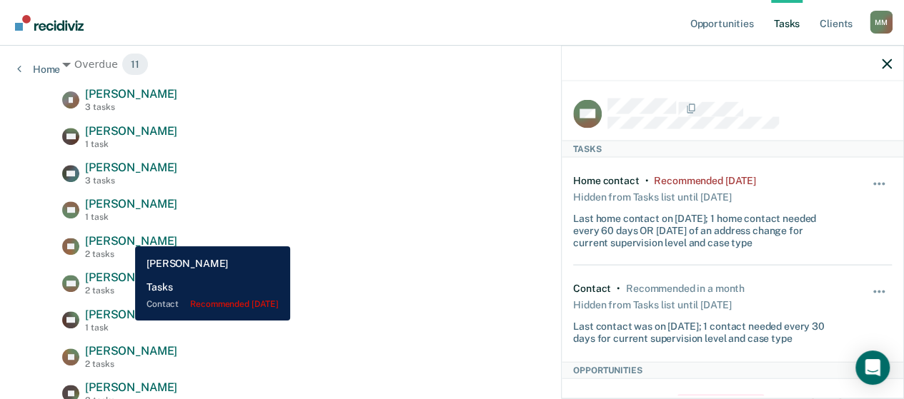
click at [124, 321] on div "Cory Horton 1 task" at bounding box center [131, 320] width 92 height 25
